Goal: Task Accomplishment & Management: Use online tool/utility

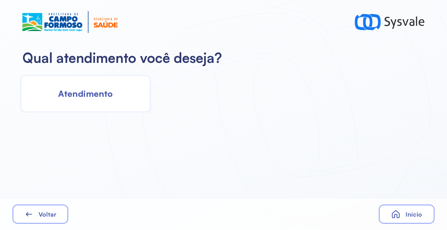
click at [98, 97] on span "Atendimento" at bounding box center [85, 93] width 55 height 11
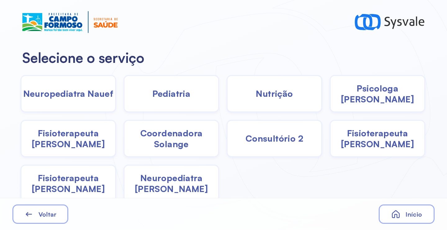
click at [199, 105] on div "Pediatria" at bounding box center [172, 93] width 96 height 37
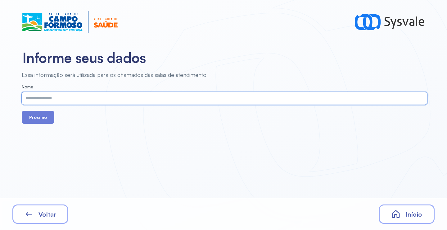
drag, startPoint x: 199, startPoint y: 105, endPoint x: 161, endPoint y: 100, distance: 38.2
paste input "**********"
type input "**********"
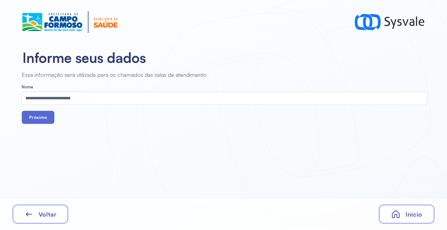
click at [36, 119] on button "Próximo" at bounding box center [38, 117] width 33 height 13
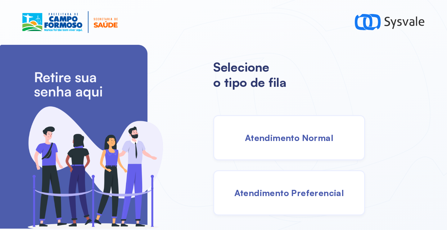
click at [264, 122] on div "Atendimento Normal" at bounding box center [289, 137] width 152 height 45
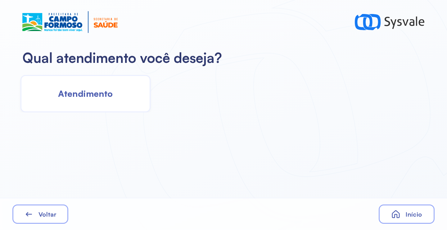
click at [111, 87] on div "Atendimento" at bounding box center [85, 93] width 130 height 37
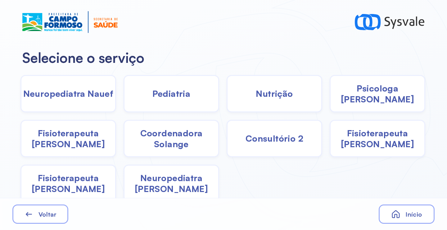
click at [158, 99] on div "Pediatria" at bounding box center [172, 93] width 96 height 37
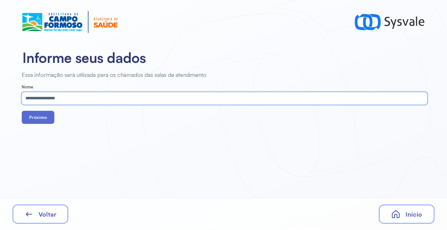
type input "**********"
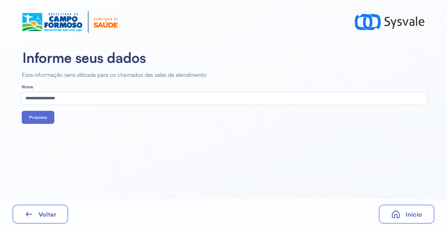
drag, startPoint x: 46, startPoint y: 119, endPoint x: 75, endPoint y: 17, distance: 105.3
click at [46, 118] on button "Próximo" at bounding box center [38, 117] width 33 height 13
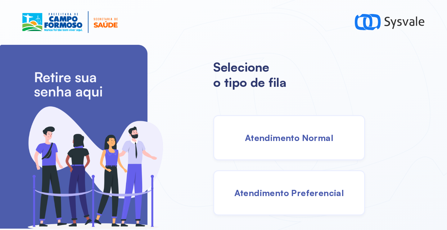
drag, startPoint x: 293, startPoint y: 138, endPoint x: 285, endPoint y: 138, distance: 8.1
click at [285, 138] on span "Atendimento Normal" at bounding box center [289, 137] width 89 height 11
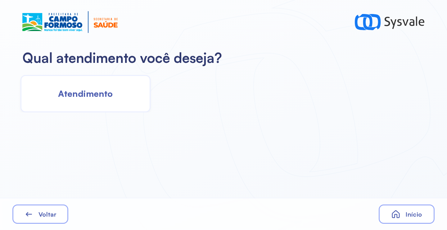
click at [78, 80] on div "Atendimento" at bounding box center [85, 93] width 130 height 37
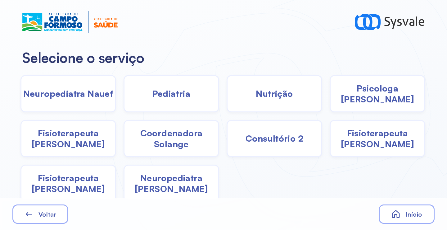
click at [159, 100] on div "Pediatria" at bounding box center [172, 93] width 96 height 37
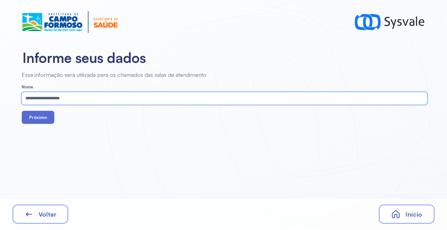
type input "**********"
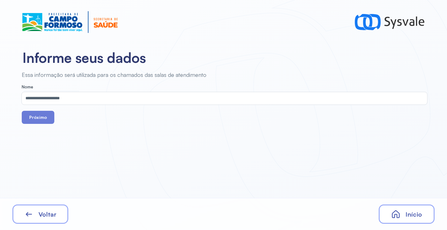
drag, startPoint x: 39, startPoint y: 120, endPoint x: 78, endPoint y: 22, distance: 104.8
click at [40, 117] on button "Próximo" at bounding box center [38, 117] width 33 height 13
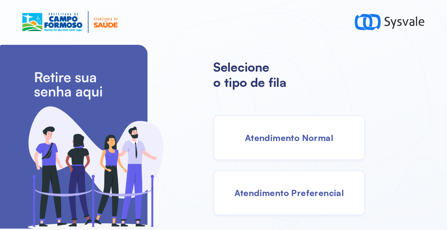
click at [291, 143] on div "Atendimento Normal" at bounding box center [289, 137] width 152 height 45
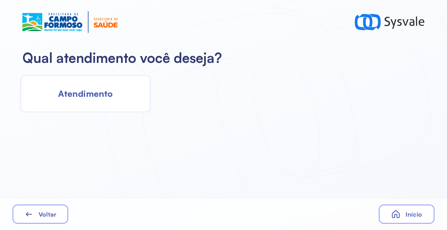
click at [98, 98] on span "Atendimento" at bounding box center [85, 93] width 55 height 11
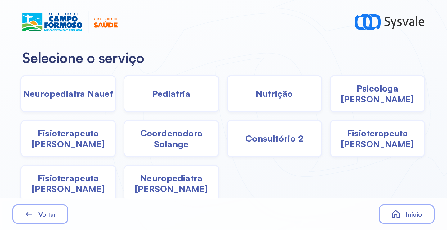
click at [177, 92] on span "Pediatria" at bounding box center [171, 93] width 38 height 11
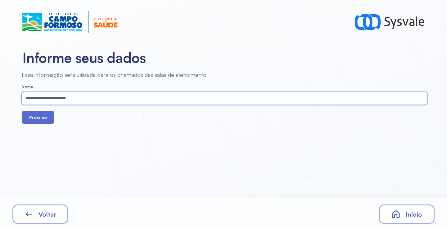
type input "**********"
click at [42, 119] on button "Próximo" at bounding box center [38, 117] width 33 height 13
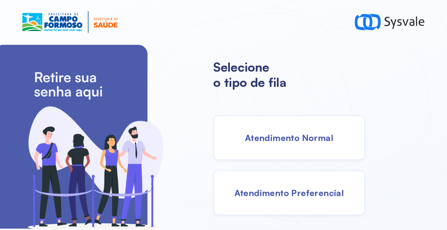
click at [307, 146] on div "Atendimento Normal" at bounding box center [289, 137] width 152 height 45
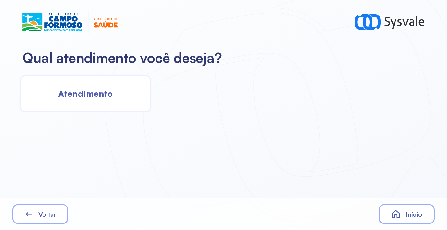
click at [92, 97] on span "Atendimento" at bounding box center [85, 93] width 55 height 11
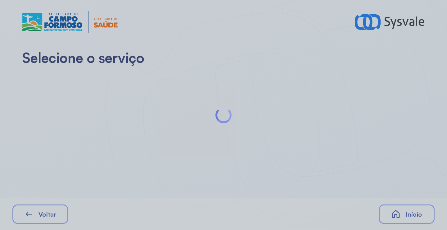
click at [92, 97] on div at bounding box center [223, 115] width 447 height 230
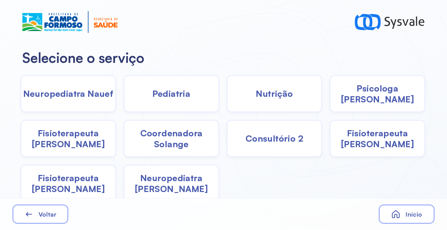
click at [190, 98] on div "Pediatria" at bounding box center [172, 93] width 96 height 37
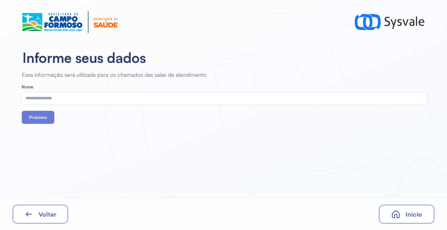
drag, startPoint x: 108, startPoint y: 90, endPoint x: 91, endPoint y: 97, distance: 18.5
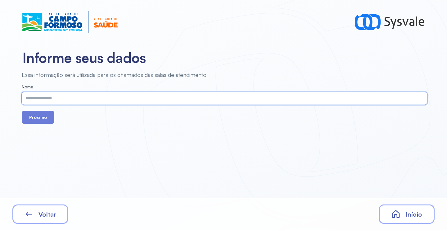
paste input "**********"
type input "**********"
click at [46, 118] on button "Próximo" at bounding box center [38, 117] width 33 height 13
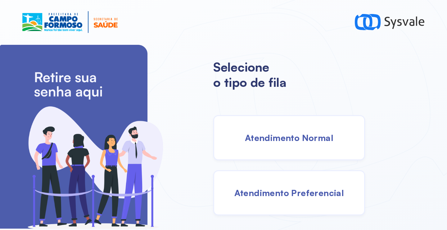
click at [272, 124] on div "Atendimento Normal" at bounding box center [289, 137] width 152 height 45
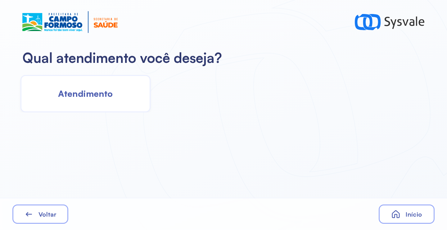
click at [103, 89] on span "Atendimento" at bounding box center [85, 93] width 55 height 11
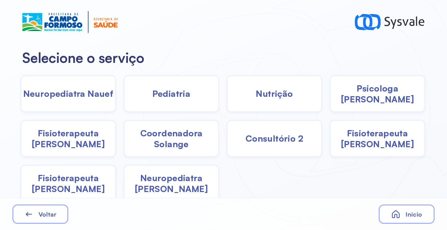
click at [188, 102] on div "Pediatria" at bounding box center [172, 93] width 96 height 37
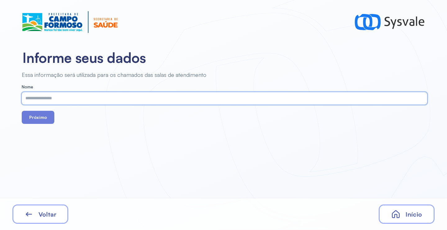
paste input "**********"
type input "**********"
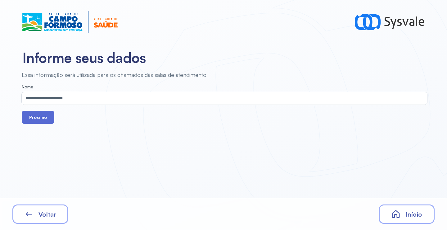
click at [40, 117] on button "Próximo" at bounding box center [38, 117] width 33 height 13
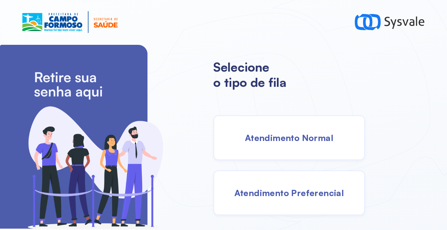
click at [267, 134] on span "Atendimento Normal" at bounding box center [289, 137] width 89 height 11
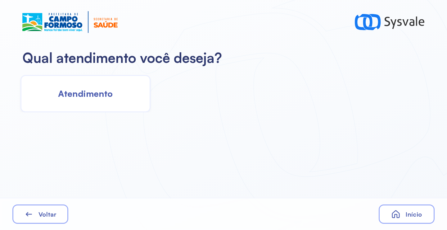
click at [105, 87] on div "Atendimento" at bounding box center [85, 93] width 130 height 37
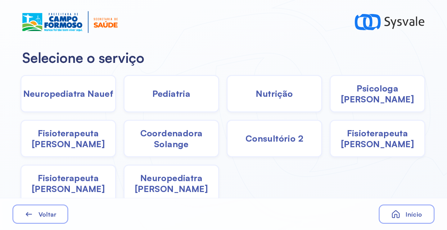
click at [164, 96] on span "Pediatria" at bounding box center [171, 93] width 38 height 11
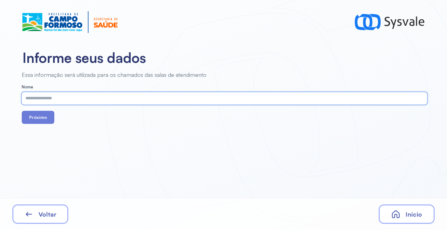
paste input "**********"
type input "**********"
click at [34, 118] on button "Próximo" at bounding box center [38, 117] width 33 height 13
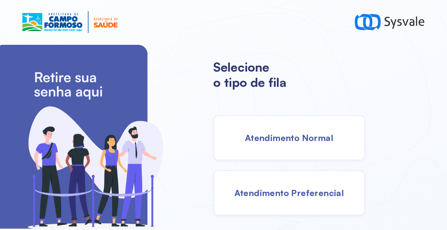
click at [295, 187] on span "Atendimento Preferencial" at bounding box center [289, 192] width 110 height 11
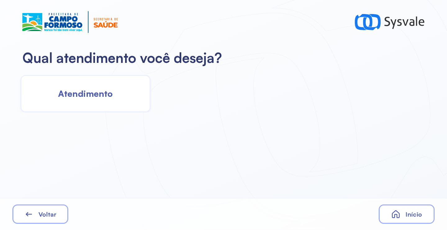
click at [122, 94] on div "Atendimento" at bounding box center [85, 93] width 130 height 37
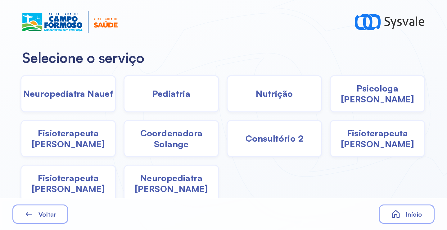
click at [175, 96] on span "Pediatria" at bounding box center [171, 93] width 38 height 11
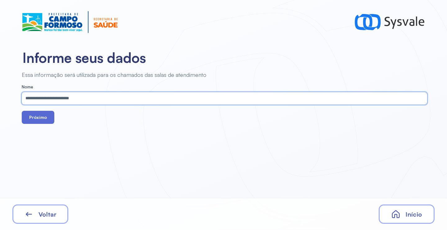
type input "**********"
click at [44, 118] on button "Próximo" at bounding box center [38, 117] width 33 height 13
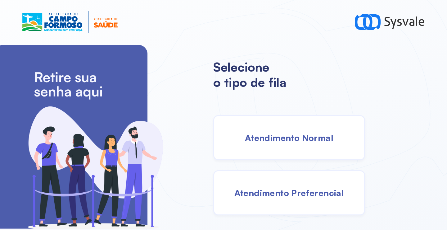
click at [279, 124] on div "Atendimento Normal" at bounding box center [289, 137] width 152 height 45
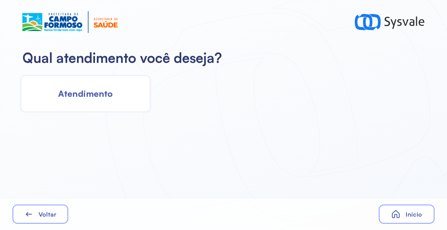
click at [109, 98] on div "Atendimento" at bounding box center [85, 93] width 130 height 37
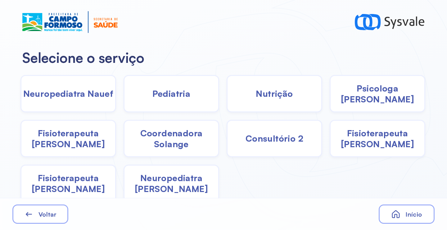
click at [161, 97] on span "Pediatria" at bounding box center [171, 93] width 38 height 11
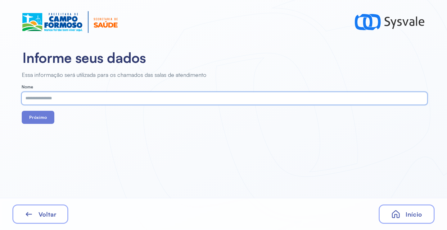
paste input "**********"
type input "**********"
drag, startPoint x: 37, startPoint y: 123, endPoint x: 42, endPoint y: 121, distance: 5.8
click at [36, 122] on button "Próximo" at bounding box center [38, 117] width 33 height 13
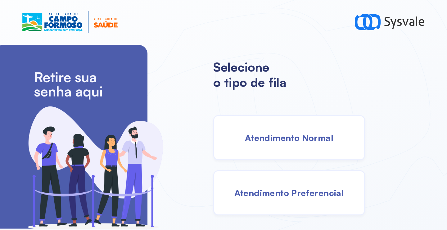
click at [282, 136] on span "Atendimento Normal" at bounding box center [289, 137] width 89 height 11
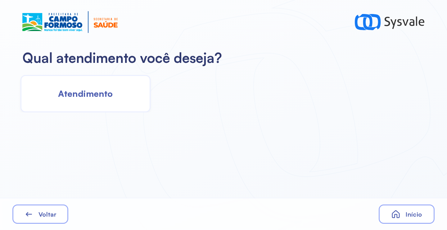
click at [122, 84] on div "Atendimento" at bounding box center [85, 93] width 130 height 37
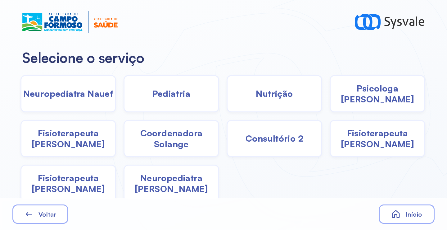
click at [160, 97] on span "Pediatria" at bounding box center [171, 93] width 38 height 11
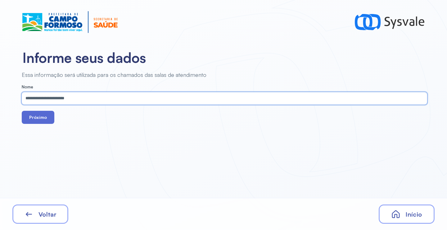
type input "**********"
click at [43, 114] on button "Próximo" at bounding box center [38, 117] width 33 height 13
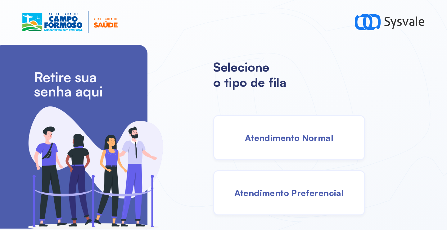
click at [273, 145] on div "Atendimento Normal" at bounding box center [289, 137] width 152 height 45
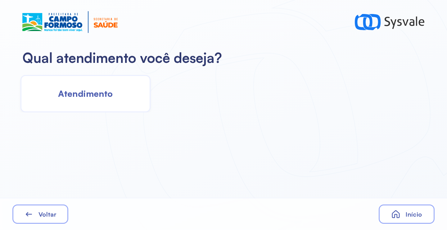
click at [113, 96] on div "Atendimento" at bounding box center [85, 93] width 130 height 37
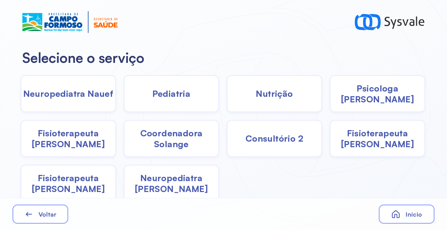
click at [169, 99] on div "Pediatria" at bounding box center [172, 93] width 96 height 37
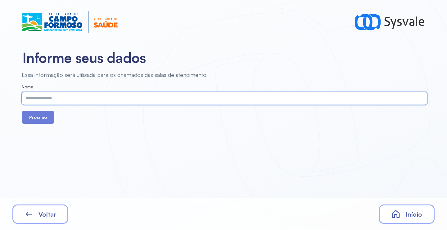
paste input "**********"
type input "**********"
click at [40, 120] on button "Próximo" at bounding box center [38, 117] width 33 height 13
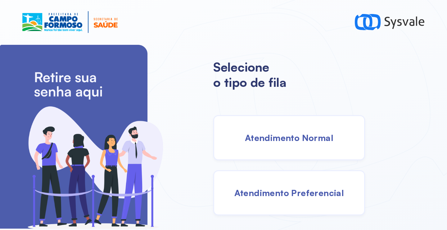
click at [284, 141] on span "Atendimento Normal" at bounding box center [289, 137] width 89 height 11
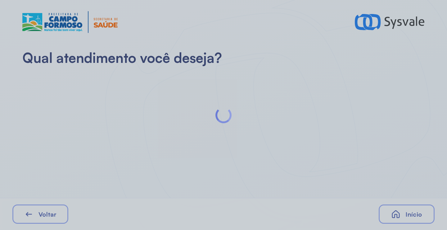
click at [96, 92] on div at bounding box center [223, 115] width 447 height 230
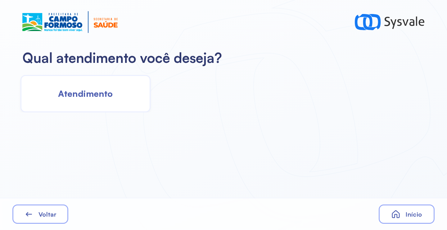
click at [98, 92] on span "Atendimento" at bounding box center [85, 93] width 55 height 11
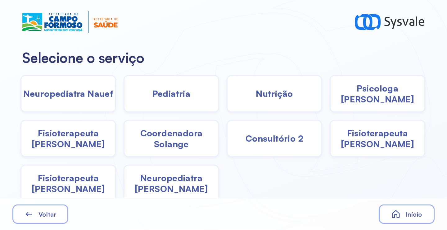
click at [155, 100] on div "Pediatria" at bounding box center [172, 93] width 96 height 37
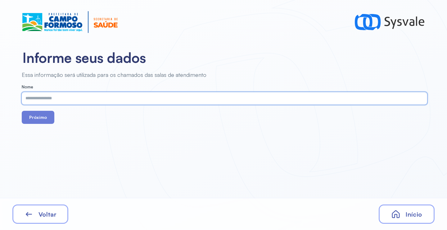
paste input "**********"
type input "**********"
click at [40, 116] on button "Próximo" at bounding box center [38, 117] width 33 height 13
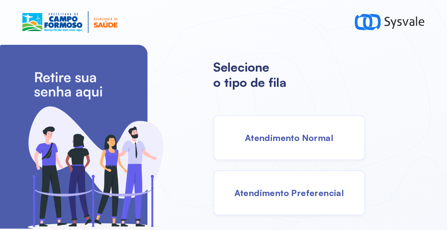
click at [295, 136] on span "Atendimento Normal" at bounding box center [289, 137] width 89 height 11
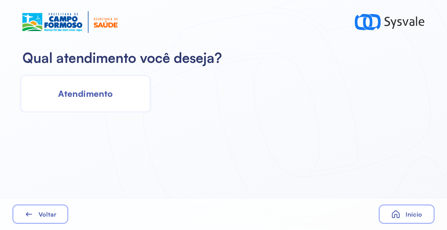
click at [82, 89] on span "Atendimento" at bounding box center [85, 93] width 55 height 11
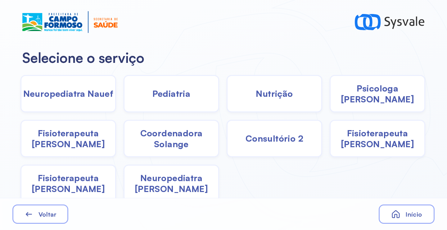
click at [364, 89] on span "Psicologa Alana" at bounding box center [378, 94] width 94 height 22
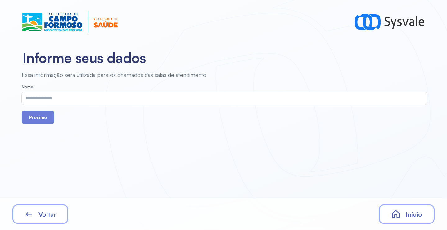
drag, startPoint x: 323, startPoint y: 105, endPoint x: 232, endPoint y: 103, distance: 91.3
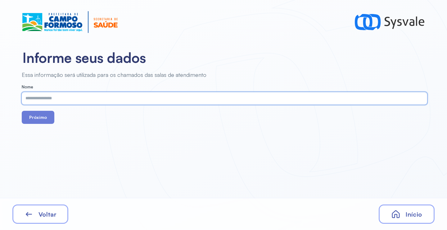
paste input "**********"
click at [30, 100] on input "**********" at bounding box center [223, 98] width 403 height 12
type input "**********"
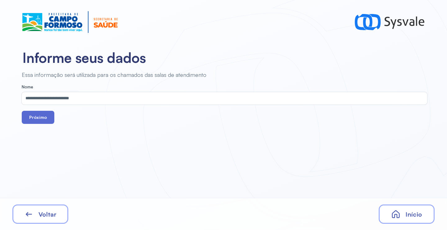
click at [40, 114] on button "Próximo" at bounding box center [38, 117] width 33 height 13
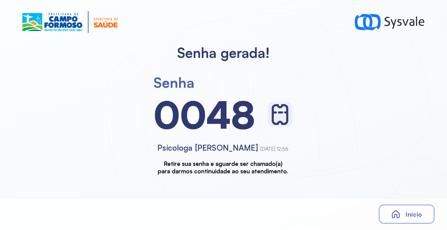
click at [410, 212] on span "Início" at bounding box center [414, 214] width 16 height 8
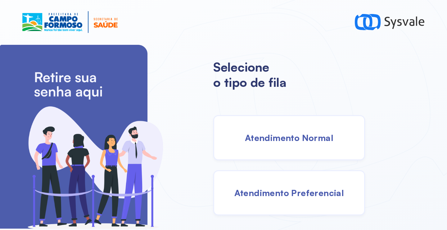
click at [268, 142] on span "Atendimento Normal" at bounding box center [289, 137] width 89 height 11
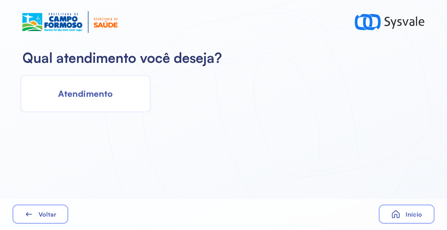
click at [79, 93] on span "Atendimento" at bounding box center [85, 93] width 55 height 11
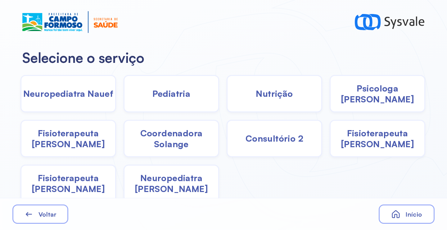
click at [369, 100] on div "Psicologa Alana" at bounding box center [378, 93] width 96 height 37
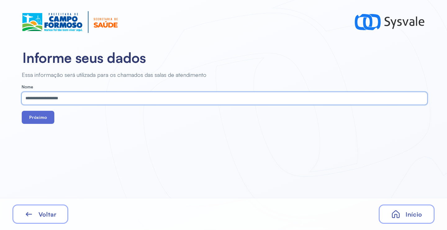
type input "**********"
click at [44, 117] on button "Próximo" at bounding box center [38, 117] width 33 height 13
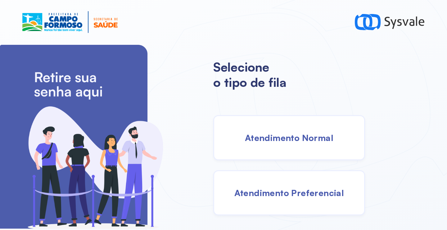
click at [281, 145] on div "Atendimento Normal" at bounding box center [289, 137] width 152 height 45
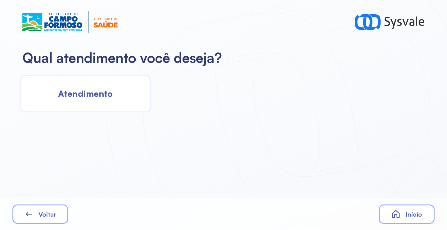
click at [99, 91] on span "Atendimento" at bounding box center [85, 93] width 55 height 11
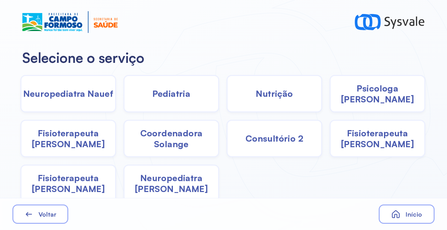
click at [168, 102] on div "Pediatria" at bounding box center [172, 93] width 96 height 37
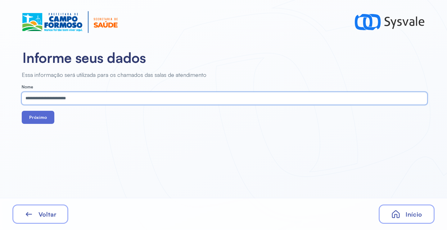
type input "**********"
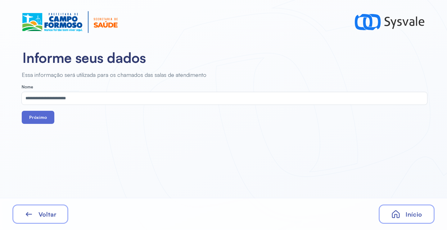
click at [33, 120] on button "Próximo" at bounding box center [38, 117] width 33 height 13
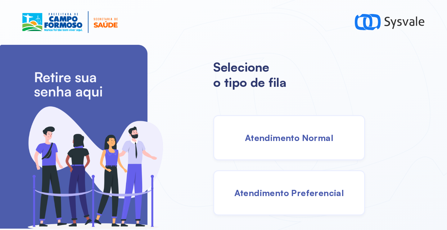
click at [269, 134] on span "Atendimento Normal" at bounding box center [289, 137] width 89 height 11
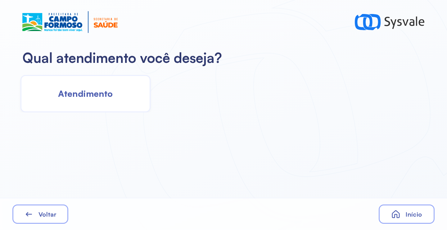
click at [100, 91] on span "Atendimento" at bounding box center [85, 93] width 55 height 11
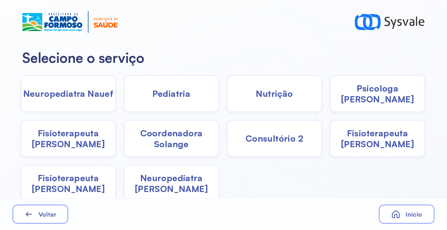
click at [121, 93] on div "Neuropediatra Nauef Pediatria Nutrição Psicologa Alana Fisioterapeuta Janusia C…" at bounding box center [223, 136] width 446 height 130
click at [148, 95] on div "Pediatria" at bounding box center [172, 93] width 96 height 37
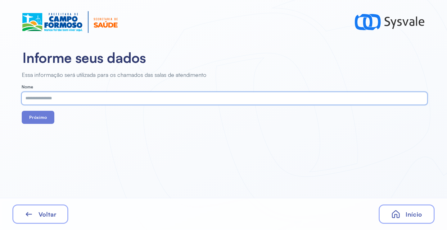
paste input "**********"
type input "**********"
drag, startPoint x: 42, startPoint y: 120, endPoint x: 50, endPoint y: 101, distance: 20.6
click at [43, 119] on button "Próximo" at bounding box center [38, 117] width 33 height 13
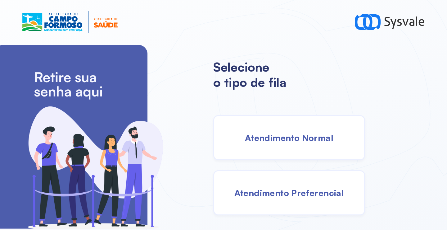
click at [272, 137] on span "Atendimento Normal" at bounding box center [289, 137] width 89 height 11
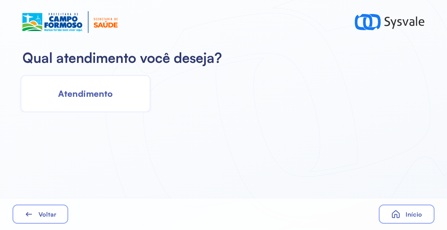
click at [95, 99] on div "Atendimento" at bounding box center [85, 93] width 130 height 37
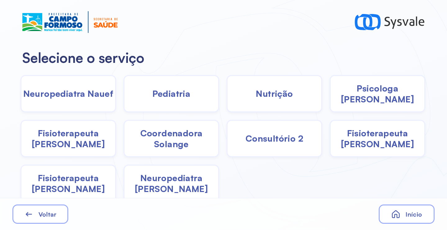
click at [165, 100] on div "Pediatria" at bounding box center [172, 93] width 96 height 37
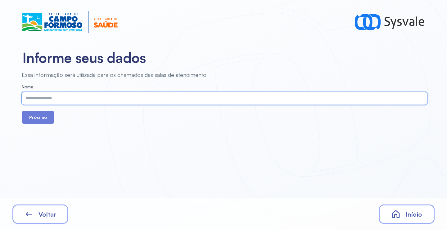
paste input "**********"
type input "**********"
click at [34, 120] on button "Próximo" at bounding box center [38, 117] width 33 height 13
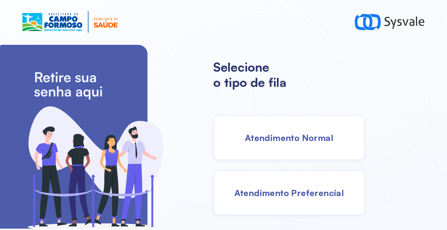
click at [293, 148] on div "Atendimento Normal" at bounding box center [289, 137] width 152 height 45
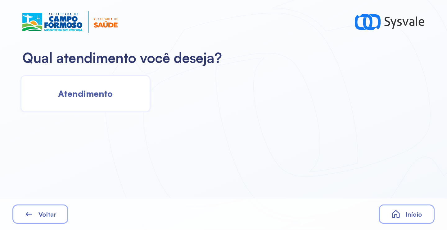
click at [113, 100] on div "Atendimento" at bounding box center [85, 93] width 130 height 37
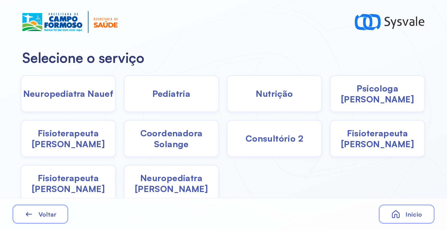
click at [155, 98] on span "Pediatria" at bounding box center [171, 93] width 38 height 11
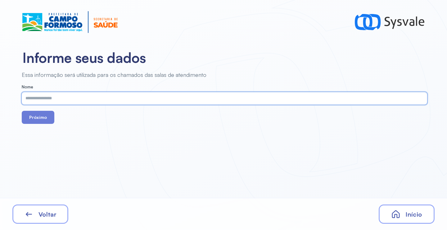
paste input "**********"
type input "**********"
click at [45, 122] on button "Próximo" at bounding box center [38, 117] width 33 height 13
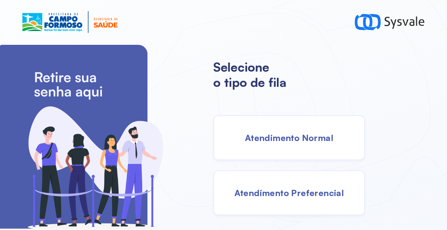
click at [268, 128] on div "Atendimento Normal" at bounding box center [289, 137] width 152 height 45
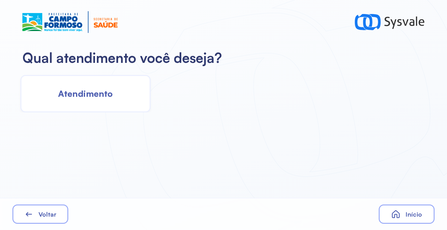
click at [107, 96] on span "Atendimento" at bounding box center [85, 93] width 55 height 11
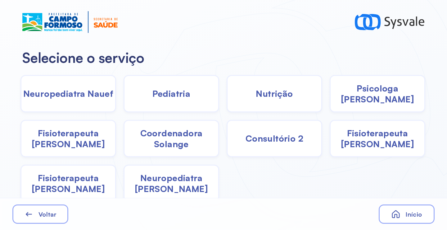
click at [170, 98] on span "Pediatria" at bounding box center [171, 93] width 38 height 11
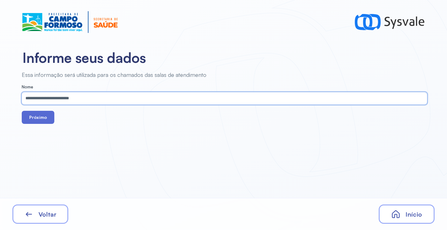
type input "**********"
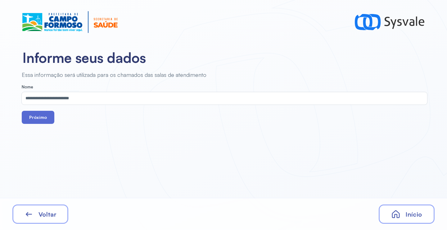
click at [48, 116] on button "Próximo" at bounding box center [38, 117] width 33 height 13
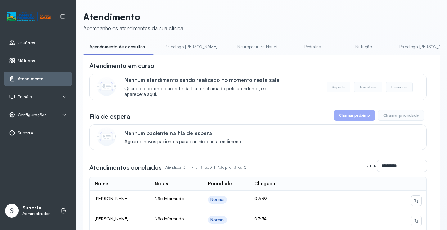
click at [184, 49] on link "Psicologo Pedro" at bounding box center [191, 47] width 65 height 10
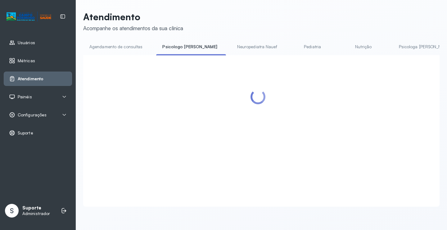
click at [139, 46] on link "Agendamento de consultas" at bounding box center [116, 47] width 66 height 10
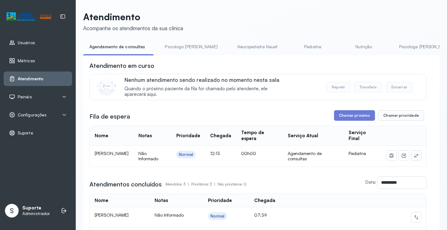
click at [414, 157] on icon at bounding box center [416, 155] width 5 height 5
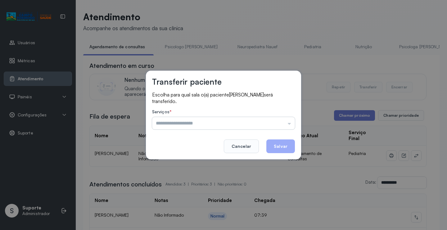
click at [294, 125] on input "text" at bounding box center [223, 123] width 143 height 12
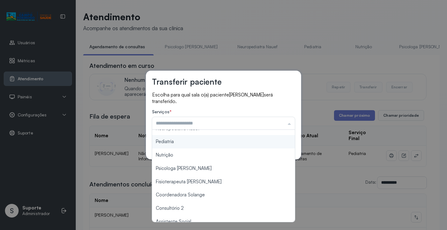
scroll to position [93, 0]
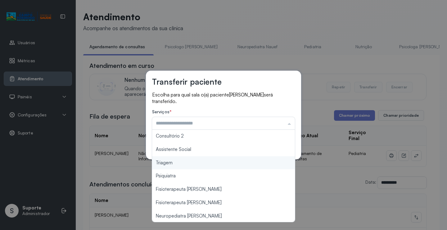
type input "*******"
drag, startPoint x: 192, startPoint y: 161, endPoint x: 207, endPoint y: 161, distance: 15.8
click at [192, 161] on div "Transferir paciente Escolha para qual sala o(a) paciente MARIA CLARA ARAUJO DOS…" at bounding box center [223, 115] width 447 height 230
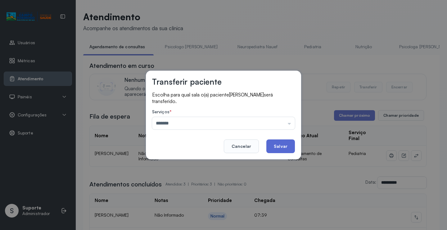
click at [286, 143] on button "Salvar" at bounding box center [280, 146] width 29 height 14
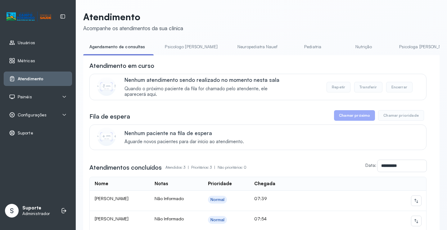
click at [175, 46] on link "Psicologo Pedro" at bounding box center [191, 47] width 65 height 10
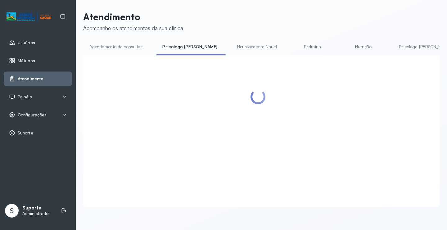
click at [133, 41] on div "Atendimento Acompanhe os atendimentos da sua clínica Agendamento de consultas P…" at bounding box center [261, 108] width 357 height 195
click at [126, 48] on link "Agendamento de consultas" at bounding box center [116, 47] width 66 height 10
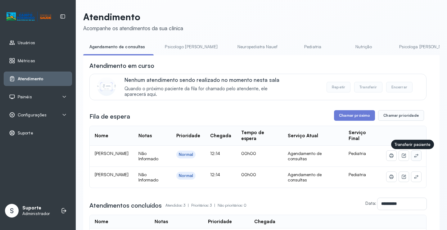
click at [414, 157] on icon at bounding box center [416, 155] width 5 height 5
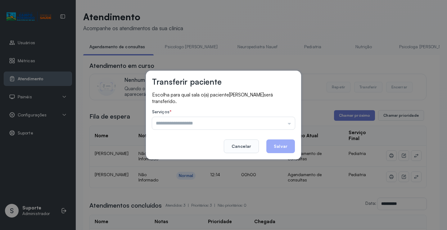
click at [284, 114] on label "Serviços *" at bounding box center [223, 112] width 143 height 7
click at [282, 121] on input "text" at bounding box center [223, 123] width 143 height 12
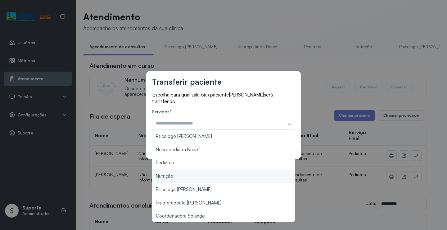
scroll to position [94, 0]
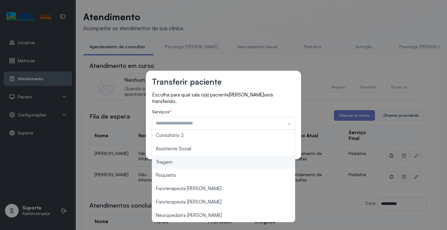
type input "*******"
click at [192, 166] on div "Transferir paciente Escolha para qual sala o(a) paciente RAVY GOMES FERREIRA se…" at bounding box center [223, 115] width 447 height 230
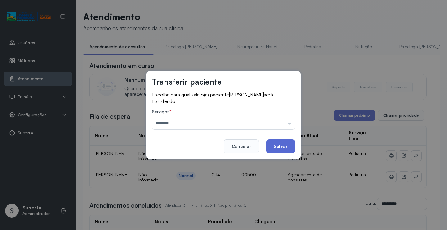
click at [285, 146] on button "Salvar" at bounding box center [280, 146] width 29 height 14
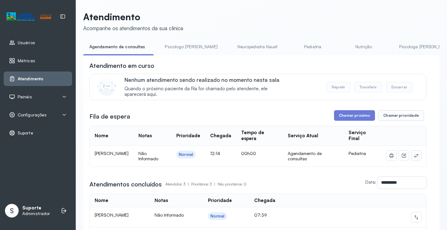
click at [414, 157] on icon at bounding box center [416, 155] width 5 height 5
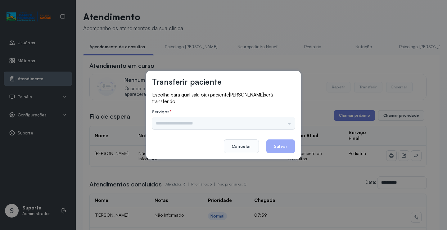
click at [269, 122] on div "Psicologo Pedro Neuropediatra Nauef Pediatria Nutrição Psicologa Alana Fisioter…" at bounding box center [223, 123] width 143 height 12
click at [278, 122] on div "Psicologo Pedro Neuropediatra Nauef Pediatria Nutrição Psicologa Alana Fisioter…" at bounding box center [223, 123] width 143 height 12
click at [279, 122] on input "text" at bounding box center [223, 123] width 143 height 12
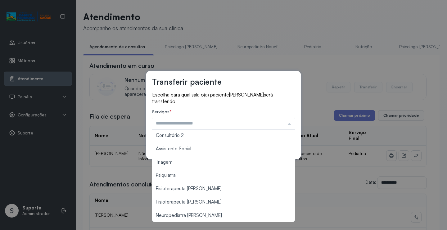
type input "*******"
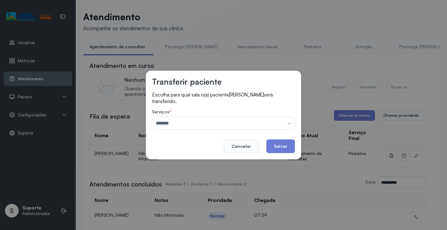
click at [198, 164] on div "Transferir paciente Escolha para qual sala o(a) paciente ISABELA GOMES FERREIRA…" at bounding box center [223, 115] width 447 height 230
click at [285, 148] on button "Salvar" at bounding box center [280, 146] width 29 height 14
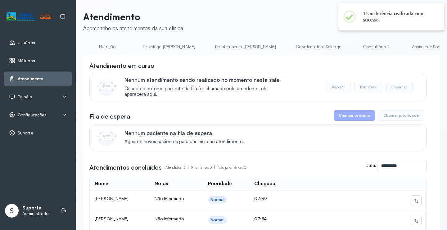
scroll to position [0, 366]
drag, startPoint x: 308, startPoint y: 37, endPoint x: 310, endPoint y: 44, distance: 7.6
click at [309, 41] on div "**********" at bounding box center [261, 151] width 357 height 280
click at [349, 44] on link "Triagem" at bounding box center [370, 47] width 43 height 10
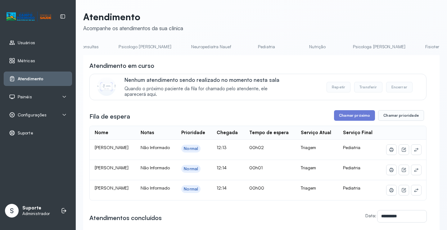
scroll to position [0, 0]
click at [104, 47] on link "Agendamento de consultas" at bounding box center [116, 47] width 66 height 10
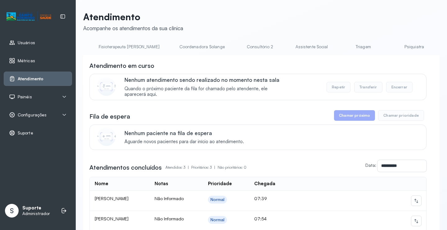
scroll to position [0, 375]
click at [340, 44] on link "Triagem" at bounding box center [361, 47] width 43 height 10
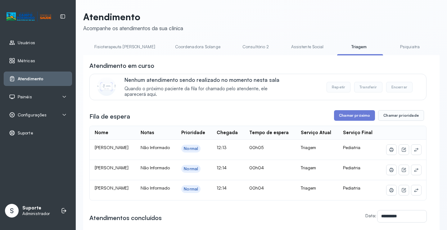
scroll to position [0, 0]
click at [104, 46] on link "Agendamento de consultas" at bounding box center [116, 47] width 66 height 10
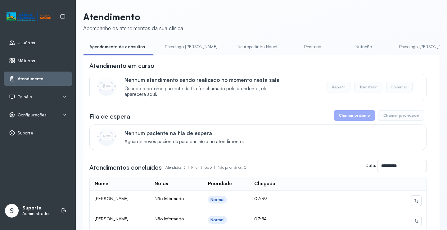
click at [291, 47] on link "Pediatria" at bounding box center [312, 47] width 43 height 10
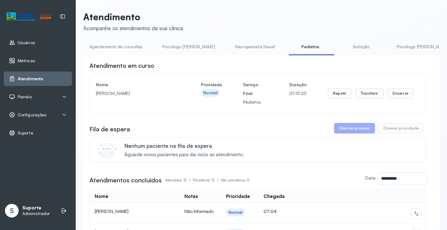
click at [126, 47] on link "Agendamento de consultas" at bounding box center [116, 47] width 66 height 10
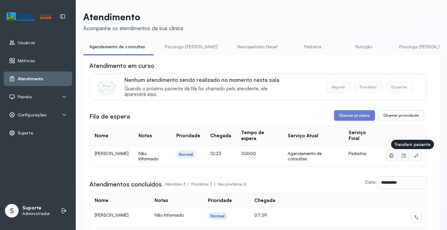
click at [414, 155] on icon at bounding box center [416, 155] width 5 height 5
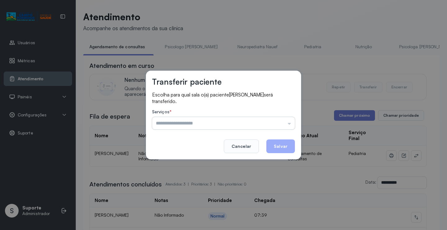
click at [282, 117] on input "text" at bounding box center [223, 123] width 143 height 12
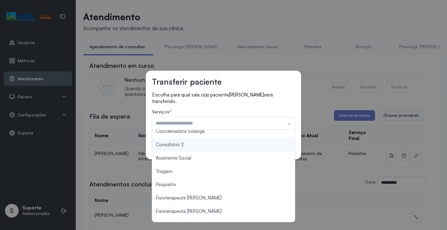
scroll to position [93, 0]
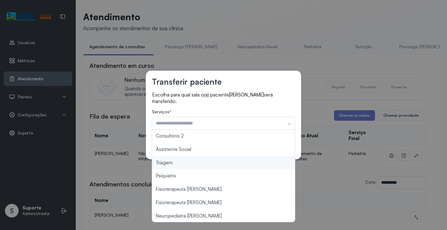
type input "*******"
click at [179, 163] on div "Transferir paciente Escolha para qual sala o(a) paciente ISABELLA CARNEIRO DE S…" at bounding box center [223, 115] width 447 height 230
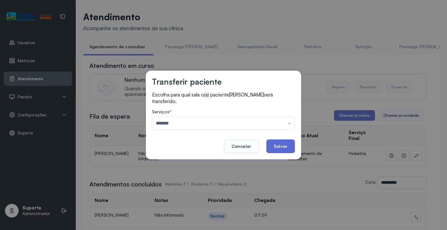
click at [284, 144] on button "Salvar" at bounding box center [280, 146] width 29 height 14
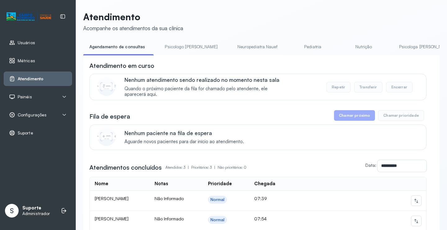
click at [291, 45] on link "Pediatria" at bounding box center [312, 47] width 43 height 10
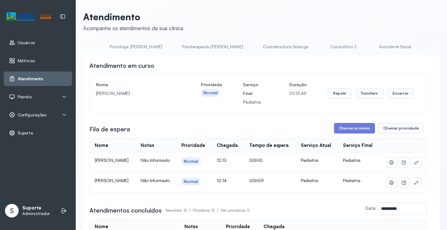
scroll to position [0, 337]
click at [375, 50] on link "Triagem" at bounding box center [396, 47] width 43 height 10
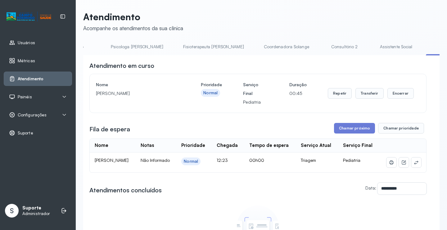
scroll to position [0, 0]
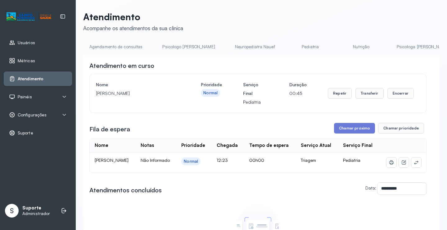
click at [114, 51] on link "Agendamento de consultas" at bounding box center [116, 47] width 66 height 10
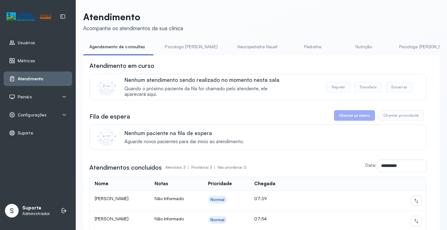
drag, startPoint x: 185, startPoint y: 48, endPoint x: 141, endPoint y: 51, distance: 43.6
click at [184, 48] on link "Psicologo Pedro" at bounding box center [191, 47] width 65 height 10
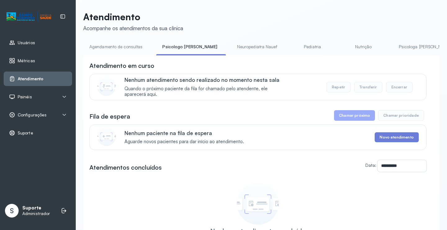
drag, startPoint x: 127, startPoint y: 45, endPoint x: 140, endPoint y: 44, distance: 13.1
click at [126, 45] on link "Agendamento de consultas" at bounding box center [116, 47] width 66 height 10
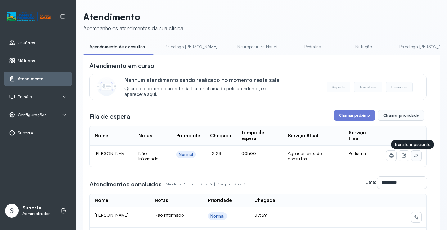
click at [415, 156] on button at bounding box center [417, 155] width 10 height 10
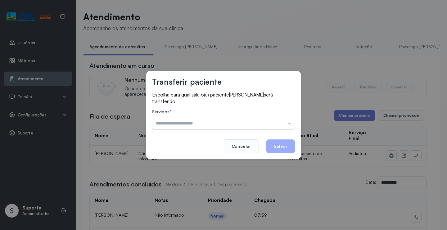
click at [279, 125] on input "text" at bounding box center [223, 123] width 143 height 12
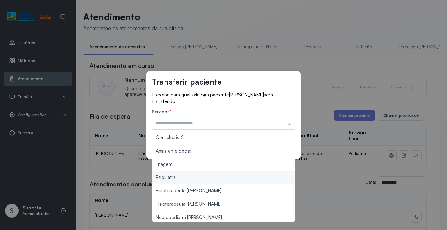
scroll to position [94, 0]
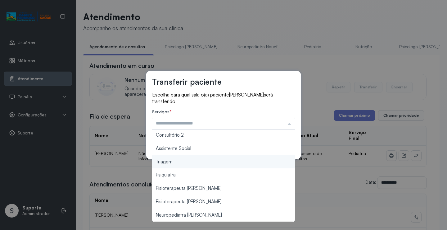
type input "*******"
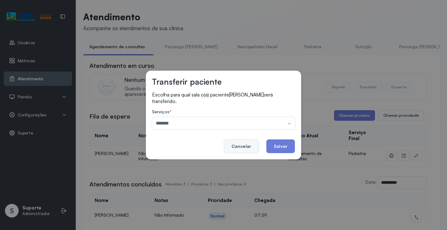
drag, startPoint x: 185, startPoint y: 163, endPoint x: 257, endPoint y: 140, distance: 75.0
click at [193, 159] on div "Transferir paciente Escolha para qual sala o(a) paciente IGOR MIGUEL DA SILVA S…" at bounding box center [223, 115] width 155 height 89
drag, startPoint x: 280, startPoint y: 138, endPoint x: 281, endPoint y: 146, distance: 8.8
click at [280, 140] on footer "Cancelar Salvar" at bounding box center [223, 141] width 143 height 22
click at [280, 146] on button "Salvar" at bounding box center [280, 146] width 29 height 14
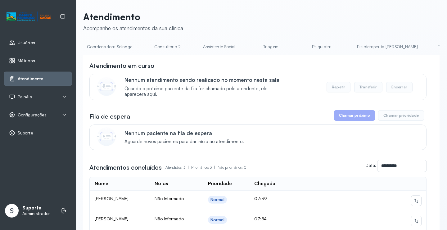
scroll to position [0, 494]
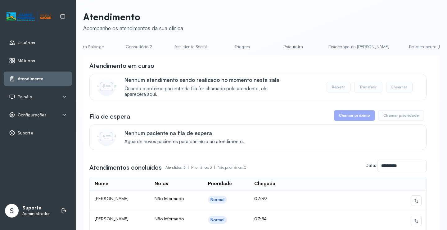
click at [221, 44] on link "Triagem" at bounding box center [242, 47] width 43 height 10
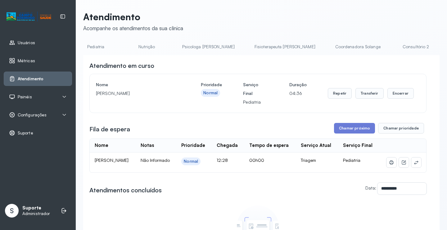
scroll to position [0, 0]
click at [100, 43] on link "Agendamento de consultas" at bounding box center [116, 47] width 66 height 10
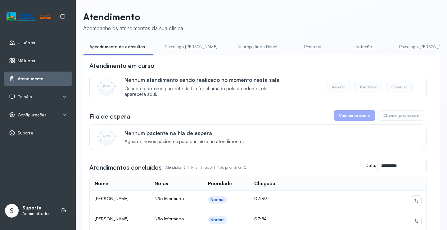
click at [182, 49] on link "Psicologo Pedro" at bounding box center [191, 47] width 65 height 10
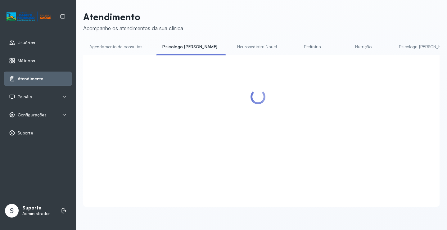
click at [131, 48] on link "Agendamento de consultas" at bounding box center [116, 47] width 66 height 10
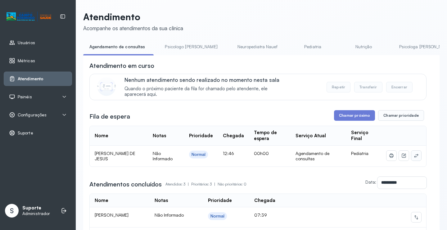
click at [414, 157] on icon at bounding box center [416, 155] width 5 height 5
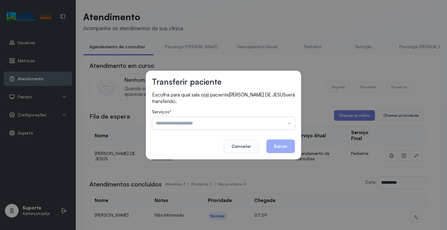
click at [286, 124] on input "text" at bounding box center [223, 123] width 143 height 12
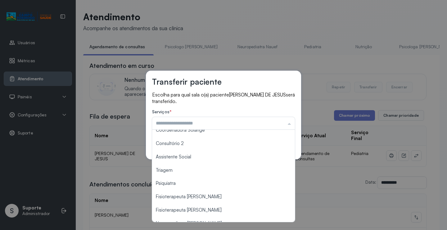
scroll to position [94, 0]
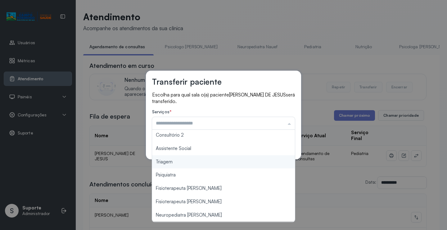
type input "*******"
click at [198, 162] on div "Transferir paciente Escolha para qual sala o(a) paciente BENJAMIM SANTOS DE JES…" at bounding box center [223, 115] width 447 height 230
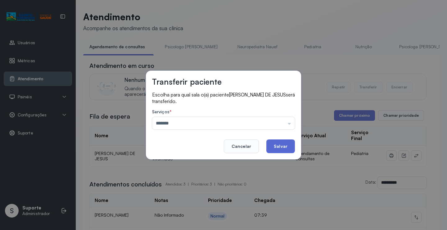
click at [280, 148] on button "Salvar" at bounding box center [280, 146] width 29 height 14
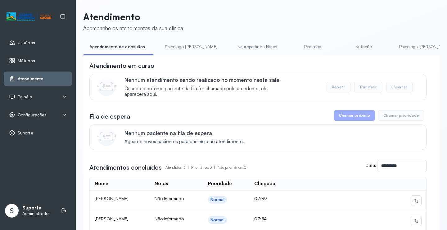
click at [179, 42] on link "Psicologo Pedro" at bounding box center [191, 47] width 65 height 10
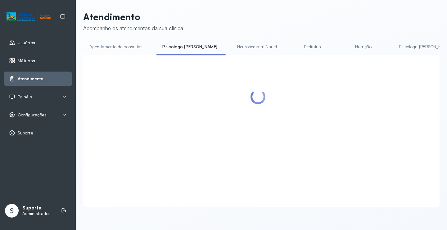
click at [119, 41] on div "Atendimento Acompanhe os atendimentos da sua clínica Agendamento de consultas P…" at bounding box center [261, 108] width 357 height 195
click at [130, 46] on link "Agendamento de consultas" at bounding box center [116, 47] width 66 height 10
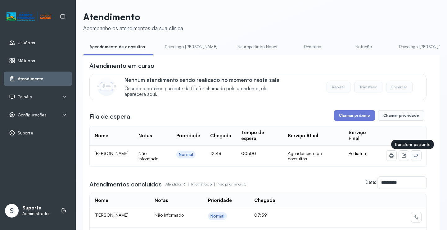
click at [414, 158] on icon at bounding box center [416, 155] width 5 height 5
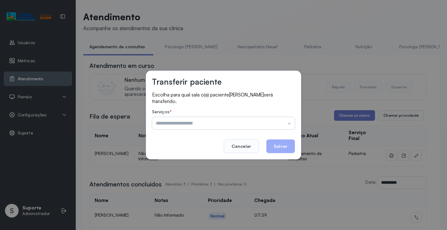
click at [272, 117] on input "text" at bounding box center [223, 123] width 143 height 12
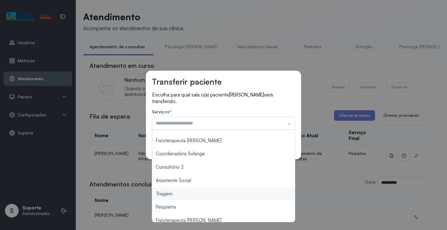
scroll to position [93, 0]
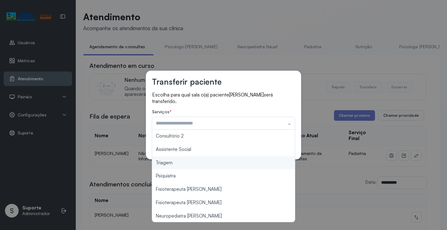
type input "*******"
click at [187, 163] on div "Transferir paciente Escolha para qual sala o(a) paciente MARCIO JARDEL DE JESUS…" at bounding box center [223, 115] width 447 height 230
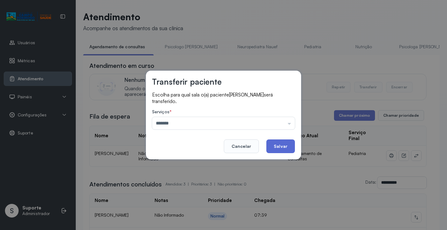
click at [283, 146] on button "Salvar" at bounding box center [280, 146] width 29 height 14
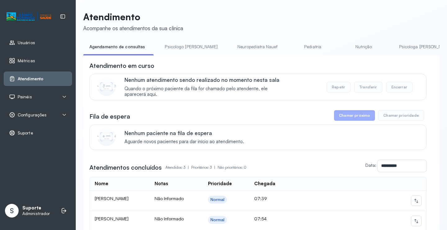
drag, startPoint x: 173, startPoint y: 47, endPoint x: 143, endPoint y: 42, distance: 30.2
click at [172, 47] on link "Psicologo Pedro" at bounding box center [191, 47] width 65 height 10
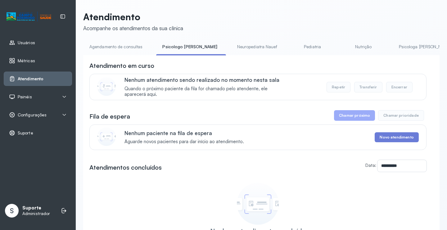
click at [133, 42] on link "Agendamento de consultas" at bounding box center [116, 47] width 66 height 10
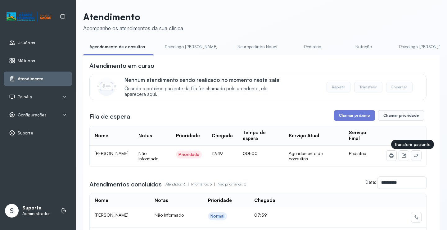
click at [414, 156] on icon at bounding box center [416, 155] width 5 height 5
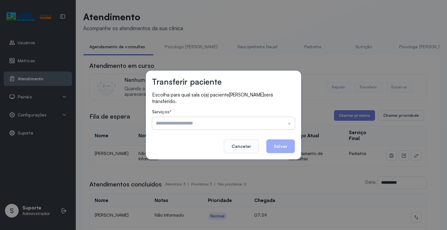
click at [279, 123] on input "text" at bounding box center [223, 123] width 143 height 12
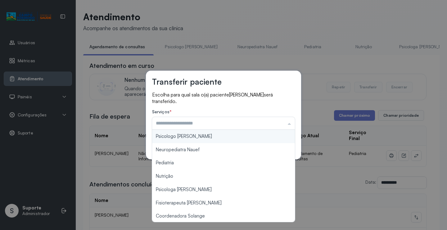
type input "**********"
click at [205, 138] on div "**********" at bounding box center [223, 115] width 155 height 89
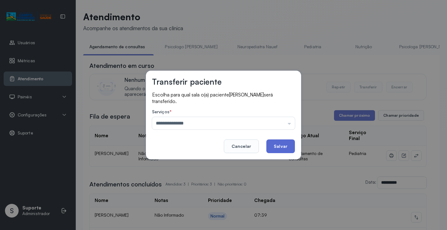
click at [277, 145] on button "Salvar" at bounding box center [280, 146] width 29 height 14
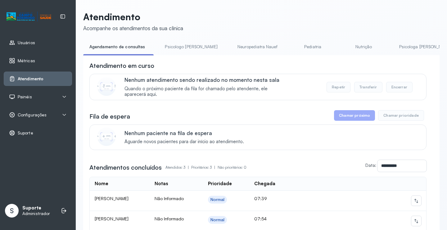
click at [176, 45] on link "Psicologo Pedro" at bounding box center [191, 47] width 65 height 10
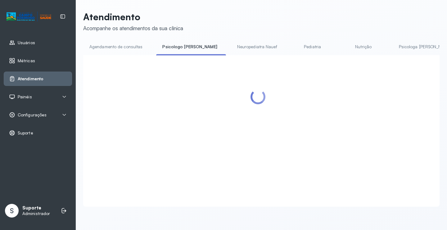
click at [128, 49] on link "Agendamento de consultas" at bounding box center [116, 47] width 66 height 10
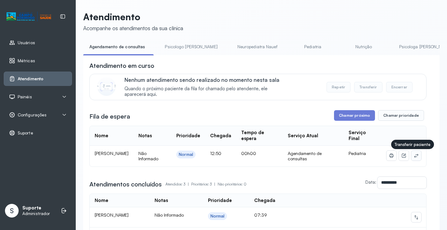
click at [414, 156] on icon at bounding box center [416, 155] width 5 height 5
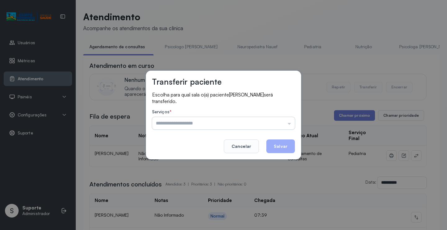
click at [280, 121] on input "text" at bounding box center [223, 123] width 143 height 12
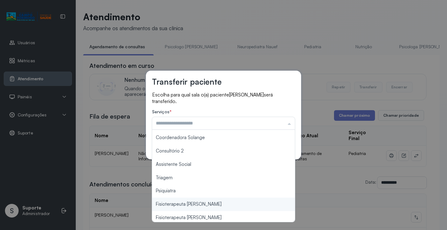
scroll to position [94, 0]
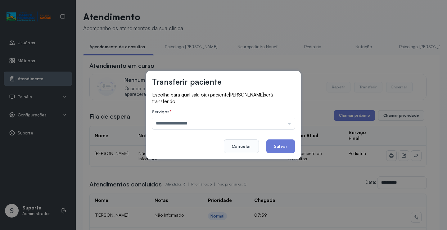
click at [179, 155] on div "**********" at bounding box center [223, 115] width 155 height 89
click at [209, 127] on input "**********" at bounding box center [223, 123] width 143 height 12
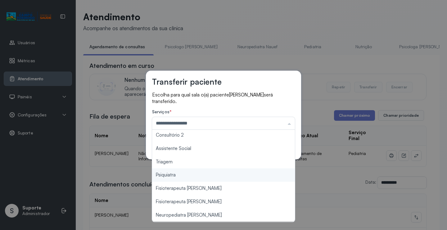
type input "*******"
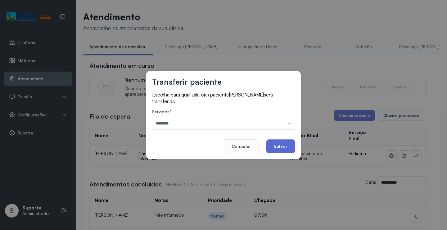
drag, startPoint x: 180, startPoint y: 163, endPoint x: 274, endPoint y: 144, distance: 95.9
click at [181, 162] on div "Transferir paciente Escolha para qual sala o(a) paciente LIZ KATHERINE MIRANDA …" at bounding box center [223, 115] width 447 height 230
click at [281, 143] on button "Salvar" at bounding box center [280, 146] width 29 height 14
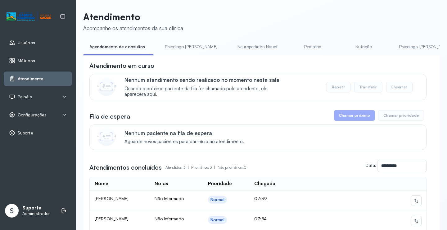
drag, startPoint x: 179, startPoint y: 49, endPoint x: 154, endPoint y: 47, distance: 24.9
click at [179, 49] on link "Psicologo Pedro" at bounding box center [191, 47] width 65 height 10
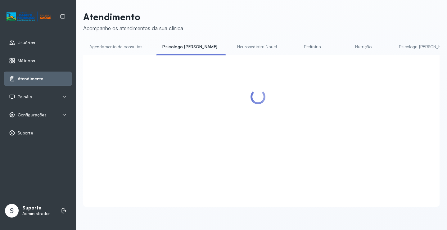
drag, startPoint x: 129, startPoint y: 46, endPoint x: 161, endPoint y: 52, distance: 32.5
click at [129, 46] on link "Agendamento de consultas" at bounding box center [116, 47] width 66 height 10
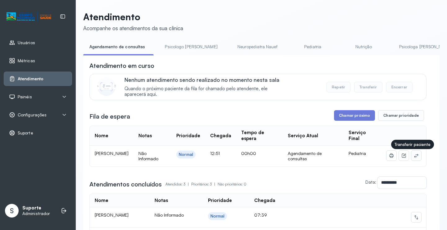
click at [414, 157] on icon at bounding box center [416, 155] width 5 height 5
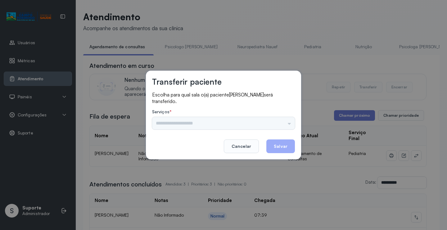
drag, startPoint x: 276, startPoint y: 126, endPoint x: 272, endPoint y: 126, distance: 4.3
click at [276, 126] on div "Psicologo Pedro Neuropediatra Nauef Pediatria Nutrição Psicologa Alana Fisioter…" at bounding box center [223, 123] width 143 height 12
click at [272, 126] on input "text" at bounding box center [223, 123] width 143 height 12
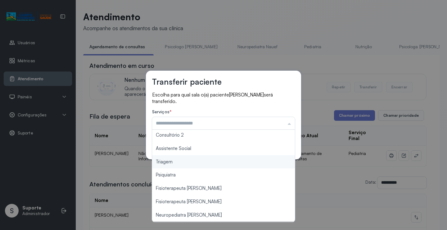
type input "*******"
drag, startPoint x: 187, startPoint y: 160, endPoint x: 224, endPoint y: 159, distance: 37.0
click at [187, 160] on div "Transferir paciente Escolha para qual sala o(a) paciente BERNARDO MIRANDA DA SI…" at bounding box center [223, 115] width 447 height 230
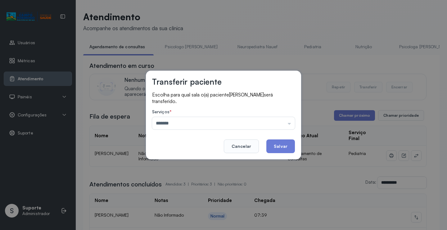
click at [284, 154] on div "Transferir paciente Escolha para qual sala o(a) paciente BERNARDO MIRANDA DA SI…" at bounding box center [223, 115] width 155 height 89
click at [280, 151] on button "Salvar" at bounding box center [280, 146] width 29 height 14
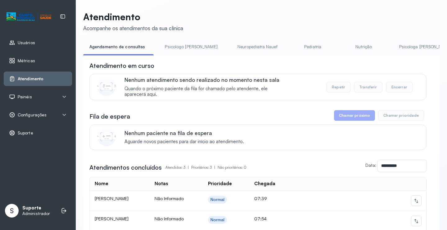
click at [173, 43] on link "Psicologo Pedro" at bounding box center [191, 47] width 65 height 10
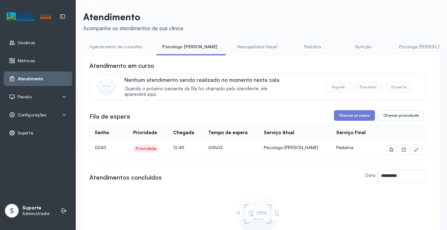
click at [133, 43] on link "Agendamento de consultas" at bounding box center [116, 47] width 66 height 10
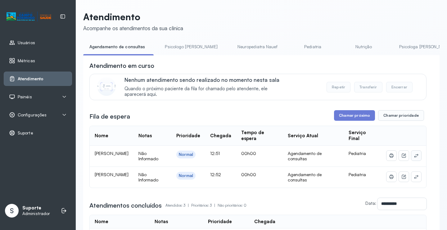
click at [414, 158] on icon at bounding box center [416, 155] width 5 height 5
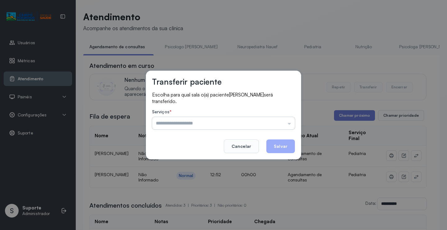
click at [285, 121] on input "text" at bounding box center [223, 123] width 143 height 12
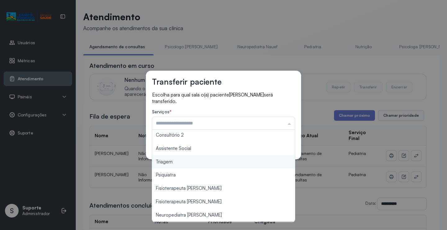
type input "*******"
drag, startPoint x: 189, startPoint y: 160, endPoint x: 246, endPoint y: 157, distance: 56.6
click at [191, 159] on div "Transferir paciente Escolha para qual sala o(a) paciente LAILA MARIA SANTOS CAR…" at bounding box center [223, 115] width 447 height 230
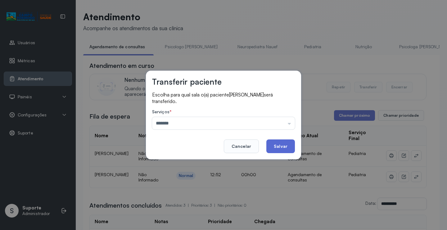
click at [281, 148] on button "Salvar" at bounding box center [280, 146] width 29 height 14
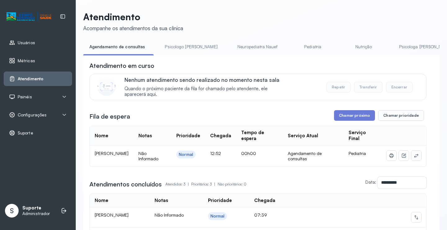
click at [415, 158] on button at bounding box center [417, 155] width 10 height 10
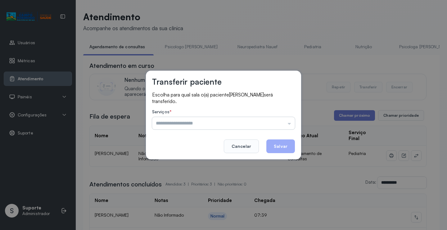
click at [281, 122] on input "text" at bounding box center [223, 123] width 143 height 12
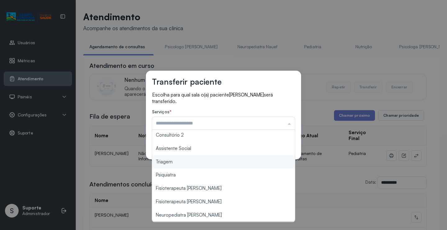
type input "*******"
click at [186, 160] on div "Transferir paciente Escolha para qual sala o(a) paciente LIAM EMANUEL SANTOS CA…" at bounding box center [223, 115] width 447 height 230
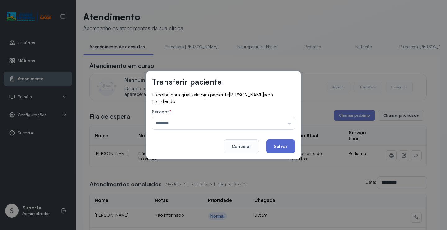
drag, startPoint x: 269, startPoint y: 154, endPoint x: 271, endPoint y: 152, distance: 3.3
click at [270, 153] on div "Transferir paciente Escolha para qual sala o(a) paciente LIAM EMANUEL SANTOS CA…" at bounding box center [223, 115] width 155 height 89
drag, startPoint x: 271, startPoint y: 152, endPoint x: 252, endPoint y: 140, distance: 22.7
click at [270, 152] on button "Salvar" at bounding box center [280, 146] width 29 height 14
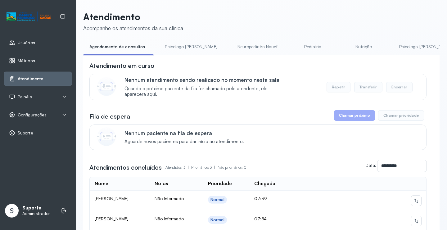
drag, startPoint x: 183, startPoint y: 44, endPoint x: 171, endPoint y: 44, distance: 11.2
click at [182, 43] on link "Psicologo Pedro" at bounding box center [191, 47] width 65 height 10
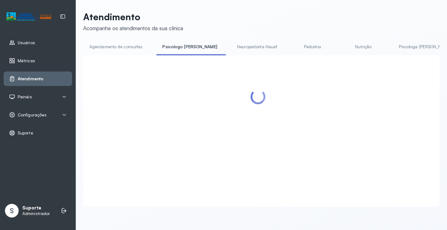
click at [124, 42] on link "Agendamento de consultas" at bounding box center [116, 47] width 66 height 10
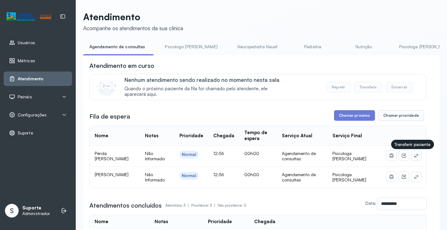
click at [414, 158] on icon at bounding box center [416, 155] width 5 height 5
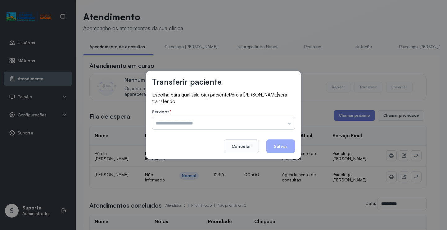
click at [282, 120] on input "text" at bounding box center [223, 123] width 143 height 12
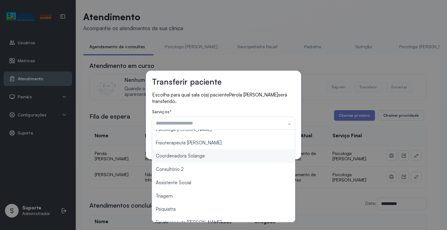
scroll to position [0, 0]
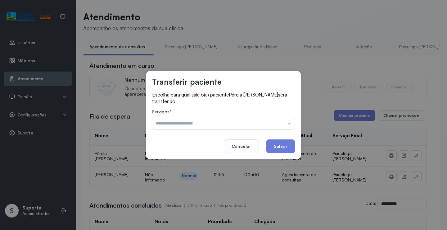
type input "**********"
drag, startPoint x: 189, startPoint y: 190, endPoint x: 279, endPoint y: 173, distance: 91.3
click at [197, 188] on div "**********" at bounding box center [223, 115] width 447 height 230
drag, startPoint x: 296, startPoint y: 146, endPoint x: 289, endPoint y: 146, distance: 7.2
click at [293, 146] on div "**********" at bounding box center [223, 115] width 155 height 89
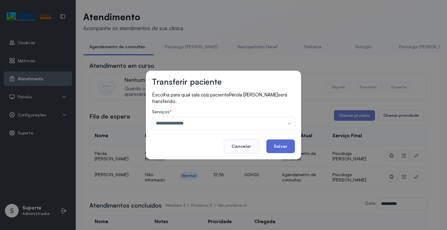
click at [289, 146] on button "Salvar" at bounding box center [280, 146] width 29 height 14
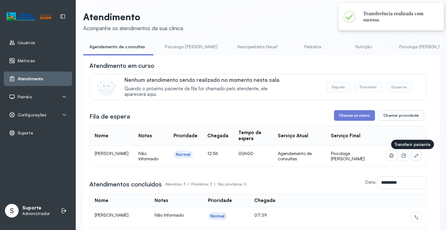
click at [413, 152] on button at bounding box center [417, 155] width 10 height 10
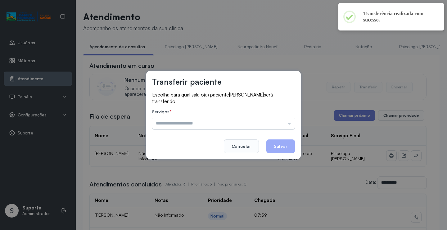
click at [250, 121] on input "text" at bounding box center [223, 123] width 143 height 12
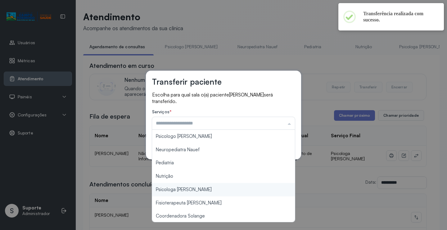
type input "**********"
drag, startPoint x: 190, startPoint y: 188, endPoint x: 222, endPoint y: 174, distance: 34.8
click at [191, 187] on div "**********" at bounding box center [223, 115] width 447 height 230
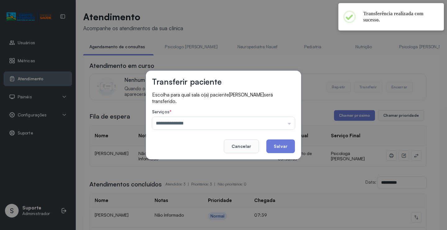
click at [286, 144] on button "Salvar" at bounding box center [280, 146] width 29 height 14
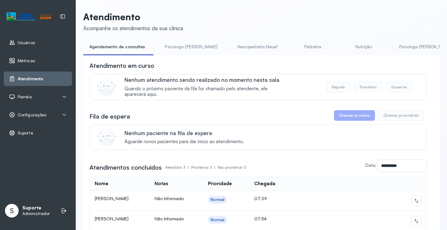
click at [181, 45] on link "Psicologo Pedro" at bounding box center [191, 47] width 65 height 10
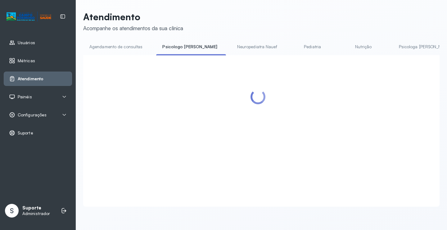
click at [130, 44] on link "Agendamento de consultas" at bounding box center [116, 47] width 66 height 10
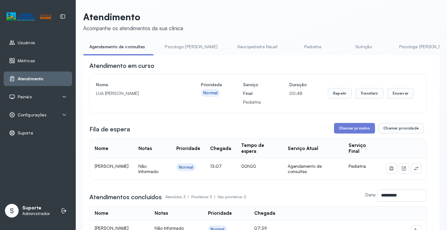
click at [170, 47] on link "Psicologo Pedro" at bounding box center [191, 47] width 65 height 10
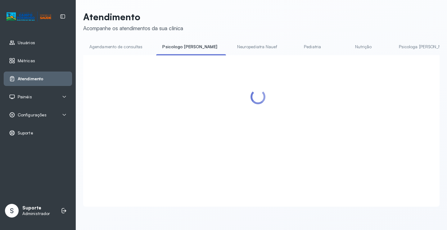
click at [130, 46] on link "Agendamento de consultas" at bounding box center [116, 47] width 66 height 10
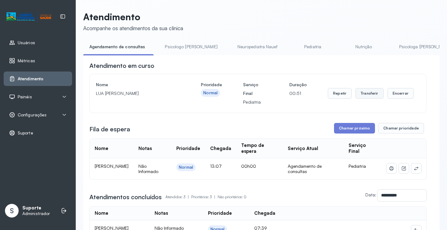
click at [366, 96] on button "Transferir" at bounding box center [370, 93] width 28 height 11
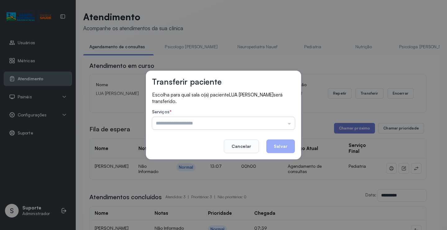
drag, startPoint x: 282, startPoint y: 121, endPoint x: 266, endPoint y: 129, distance: 16.8
click at [281, 121] on input "text" at bounding box center [223, 123] width 143 height 12
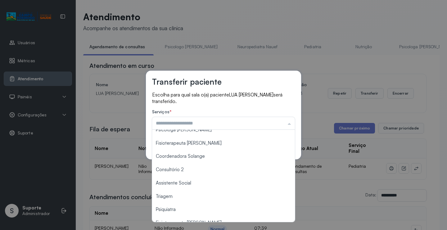
scroll to position [62, 0]
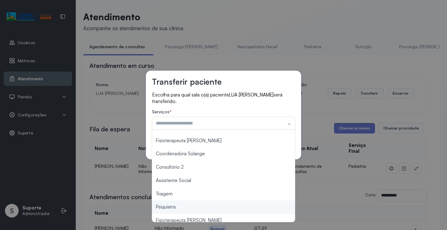
type input "*******"
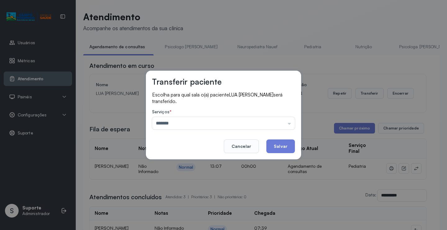
click at [175, 194] on div "Transferir paciente Escolha para qual sala o(a) paciente LUA JASMIN TORRES DA S…" at bounding box center [223, 115] width 447 height 230
click at [276, 146] on button "Salvar" at bounding box center [280, 146] width 29 height 14
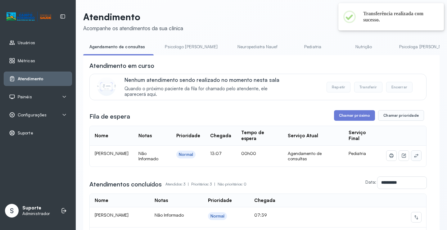
click at [414, 154] on icon at bounding box center [416, 155] width 5 height 5
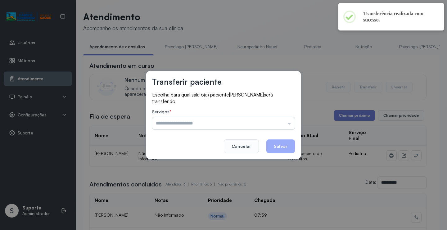
drag, startPoint x: 283, startPoint y: 120, endPoint x: 253, endPoint y: 125, distance: 30.5
click at [282, 120] on input "text" at bounding box center [223, 123] width 143 height 12
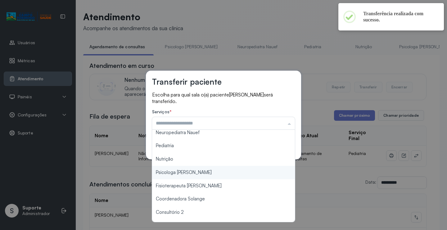
scroll to position [94, 0]
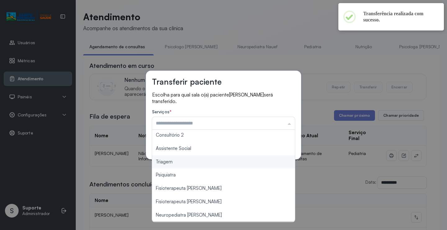
type input "*******"
click at [194, 162] on div "Transferir paciente Escolha para qual sala o(a) paciente RAVI GABRIEL DOS SANTO…" at bounding box center [223, 115] width 447 height 230
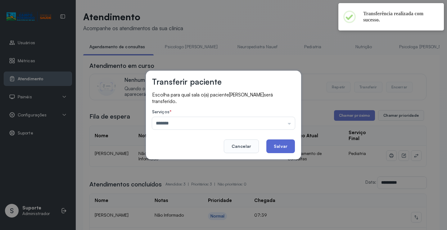
click at [275, 145] on button "Salvar" at bounding box center [280, 146] width 29 height 14
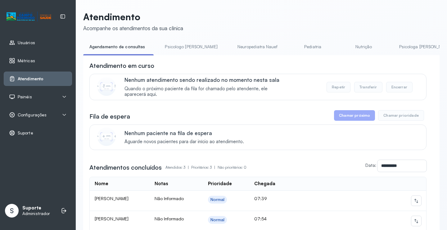
click at [169, 48] on link "Psicologo Pedro" at bounding box center [191, 47] width 65 height 10
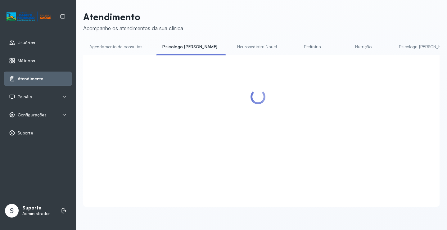
click at [135, 43] on link "Agendamento de consultas" at bounding box center [116, 47] width 66 height 10
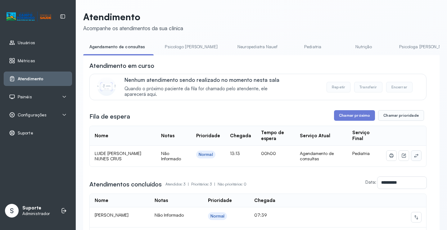
click at [414, 157] on icon at bounding box center [416, 155] width 5 height 5
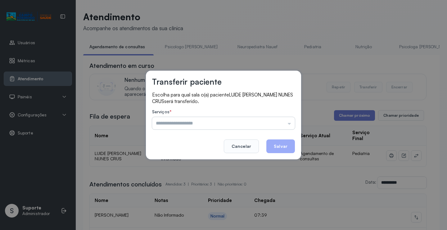
drag, startPoint x: 278, startPoint y: 122, endPoint x: 270, endPoint y: 123, distance: 8.2
click at [278, 122] on input "text" at bounding box center [223, 123] width 143 height 12
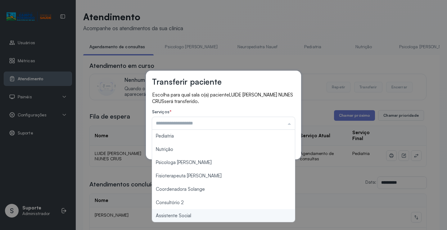
scroll to position [94, 0]
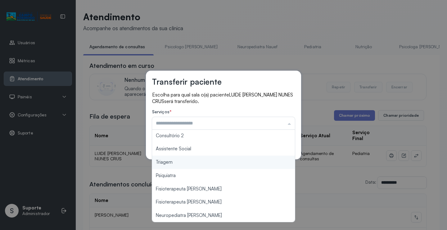
type input "*******"
drag, startPoint x: 188, startPoint y: 163, endPoint x: 241, endPoint y: 143, distance: 57.3
click at [195, 160] on div "Transferir paciente Escolha para qual sala o(a) paciente LUIDE KALEU NUNES CRUS…" at bounding box center [223, 115] width 447 height 230
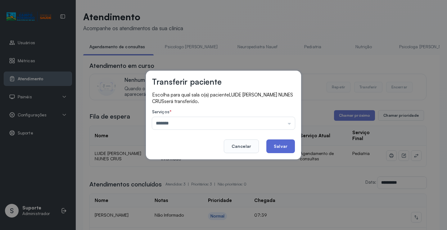
click at [281, 144] on button "Salvar" at bounding box center [280, 146] width 29 height 14
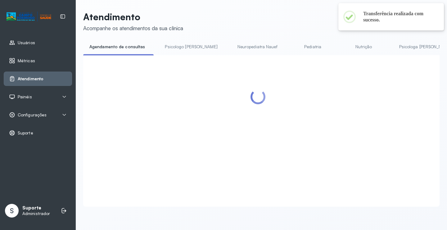
click at [291, 48] on link "Pediatria" at bounding box center [312, 47] width 43 height 10
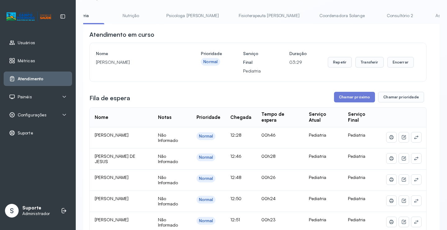
scroll to position [0, 258]
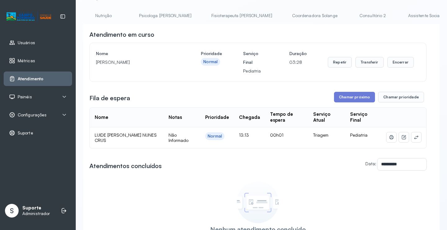
scroll to position [0, 0]
click at [110, 14] on link "Agendamento de consultas" at bounding box center [116, 16] width 66 height 10
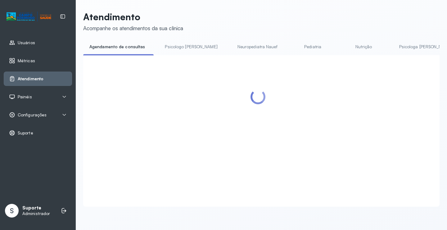
scroll to position [31, 0]
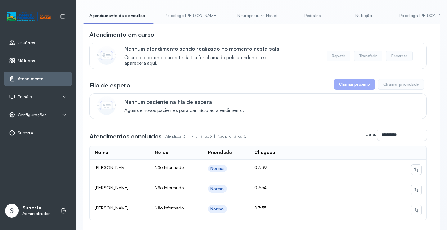
click at [180, 16] on link "Psicologo Pedro" at bounding box center [191, 16] width 65 height 10
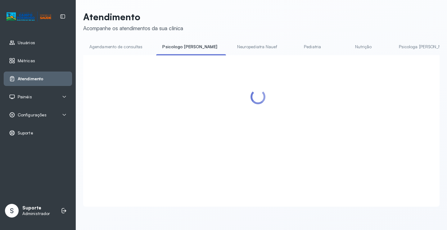
scroll to position [0, 0]
click at [131, 18] on p "Atendimento" at bounding box center [133, 16] width 100 height 11
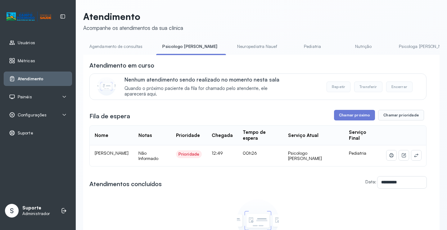
click at [117, 43] on link "Agendamento de consultas" at bounding box center [116, 46] width 66 height 10
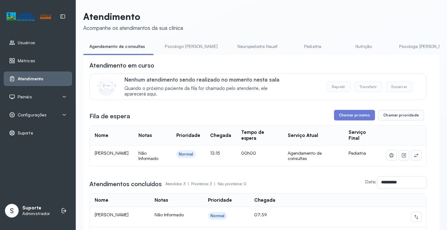
click at [414, 157] on icon at bounding box center [416, 154] width 5 height 5
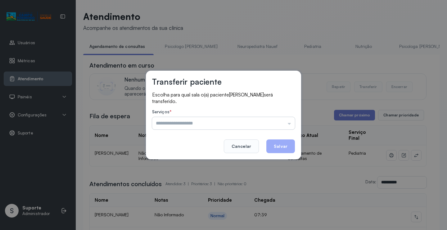
click at [277, 119] on input "text" at bounding box center [223, 123] width 143 height 12
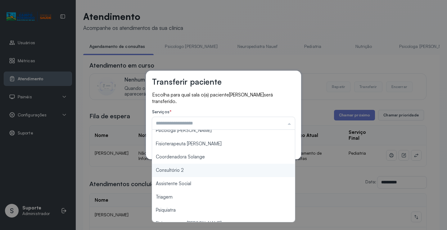
scroll to position [94, 0]
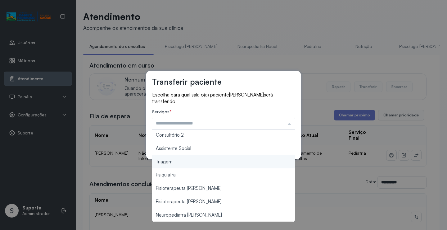
type input "*******"
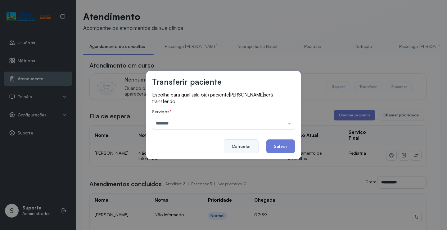
drag, startPoint x: 192, startPoint y: 161, endPoint x: 253, endPoint y: 149, distance: 61.3
click at [196, 159] on div "Transferir paciente Escolha para qual sala o(a) paciente KALEB FERREIRA DOS SAN…" at bounding box center [223, 115] width 447 height 230
click at [289, 143] on button "Salvar" at bounding box center [280, 146] width 29 height 14
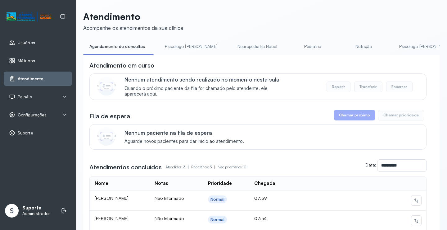
click at [291, 48] on link "Pediatria" at bounding box center [312, 46] width 43 height 10
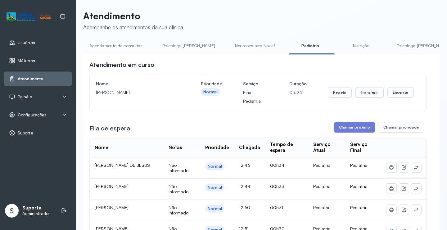
scroll to position [0, 0]
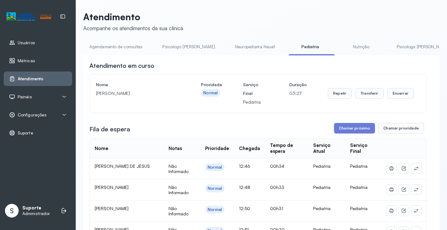
click at [117, 46] on link "Agendamento de consultas" at bounding box center [116, 47] width 66 height 10
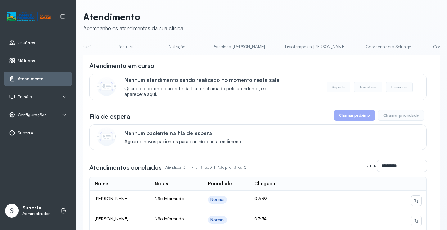
scroll to position [0, 207]
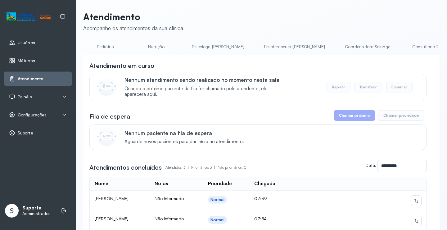
click at [191, 42] on link "Psicologa Alana" at bounding box center [218, 47] width 65 height 10
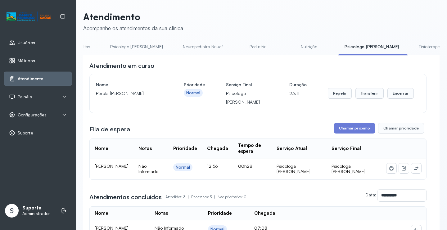
scroll to position [0, 0]
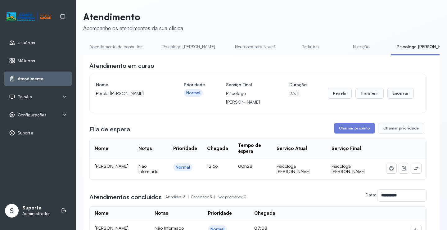
click at [113, 47] on link "Agendamento de consultas" at bounding box center [116, 47] width 66 height 10
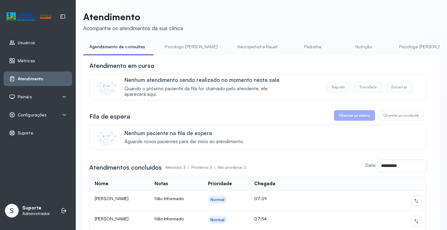
click at [291, 49] on link "Pediatria" at bounding box center [312, 47] width 43 height 10
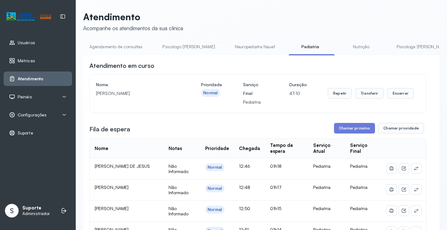
click at [125, 42] on link "Agendamento de consultas" at bounding box center [116, 47] width 66 height 10
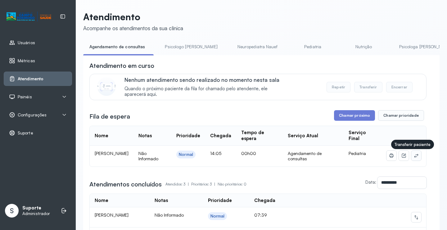
click at [414, 157] on icon at bounding box center [416, 155] width 5 height 5
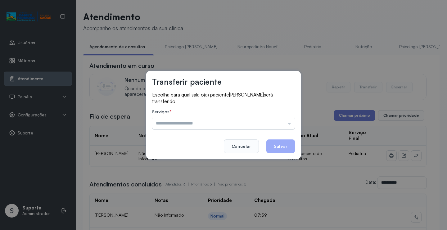
click at [281, 121] on input "text" at bounding box center [223, 123] width 143 height 12
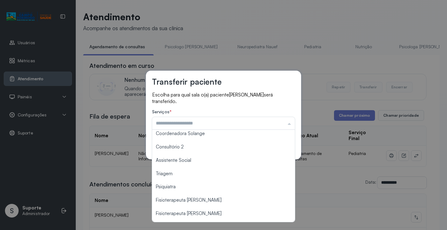
scroll to position [93, 0]
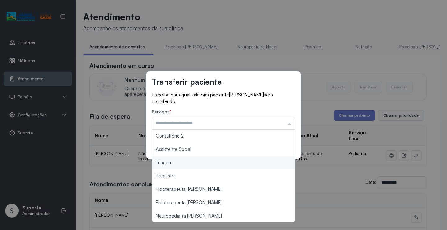
type input "*******"
drag, startPoint x: 181, startPoint y: 162, endPoint x: 184, endPoint y: 161, distance: 3.2
click at [181, 161] on div "Transferir paciente Escolha para qual sala o(a) paciente KHIARA SOPHIA MARQUES …" at bounding box center [223, 115] width 447 height 230
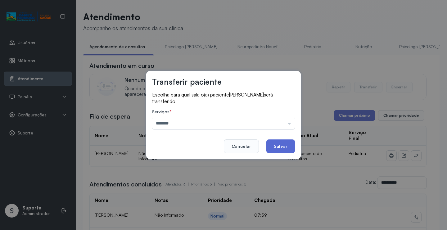
click at [281, 141] on button "Salvar" at bounding box center [280, 146] width 29 height 14
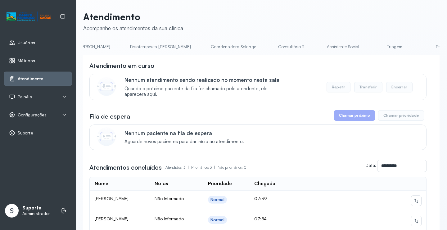
scroll to position [0, 357]
click at [357, 47] on link "Triagem" at bounding box center [378, 47] width 43 height 10
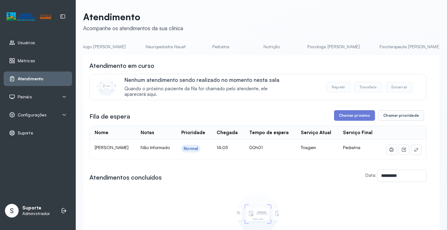
scroll to position [0, 0]
click at [109, 45] on link "Agendamento de consultas" at bounding box center [116, 47] width 66 height 10
